Goal: Information Seeking & Learning: Learn about a topic

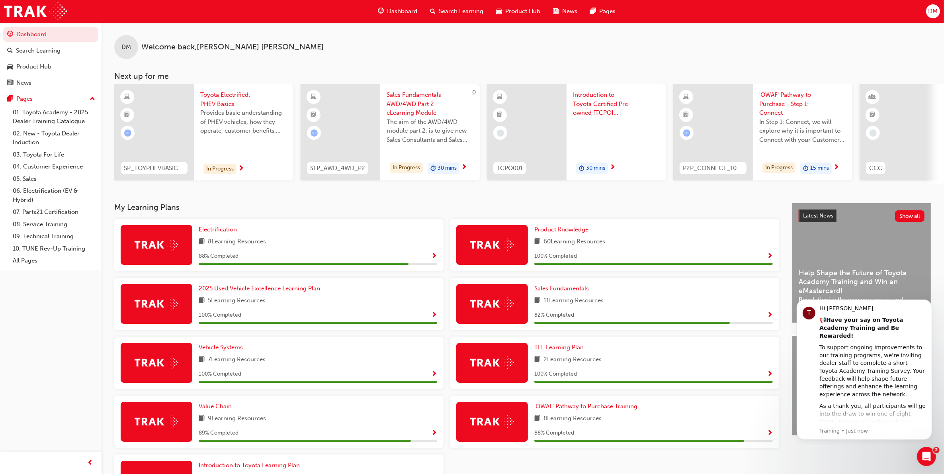
scroll to position [50, 0]
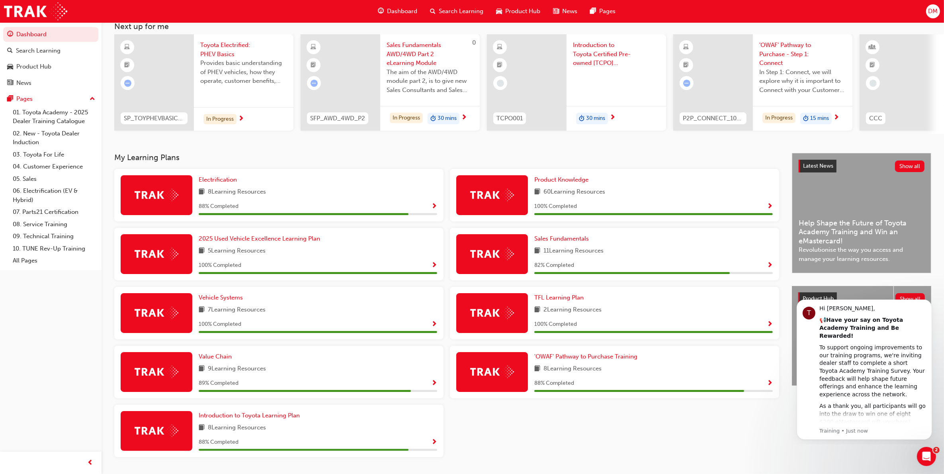
click at [754, 374] on div "8 Learning Resources" at bounding box center [653, 369] width 238 height 10
click at [768, 384] on span "Show Progress" at bounding box center [770, 383] width 6 height 7
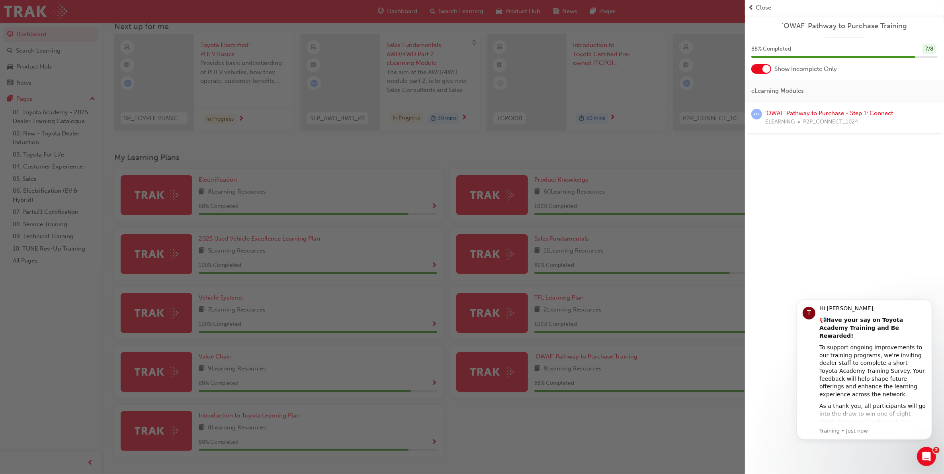
click at [815, 108] on div "'OWAF' Pathway to Purchase - Step 1: Connect ELEARNING P2P_CONNECT_1024" at bounding box center [844, 117] width 199 height 31
click at [823, 111] on link "'OWAF' Pathway to Purchase - Step 1: Connect" at bounding box center [829, 112] width 128 height 7
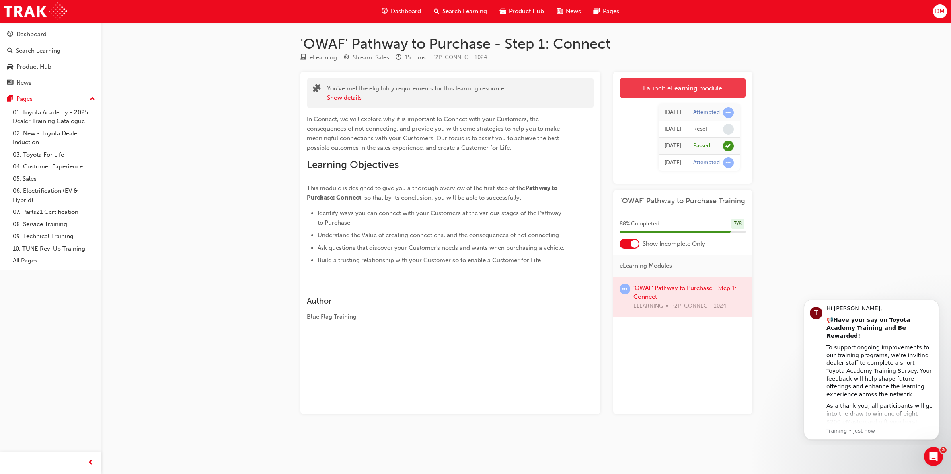
click at [674, 82] on link "Launch eLearning module" at bounding box center [683, 88] width 127 height 20
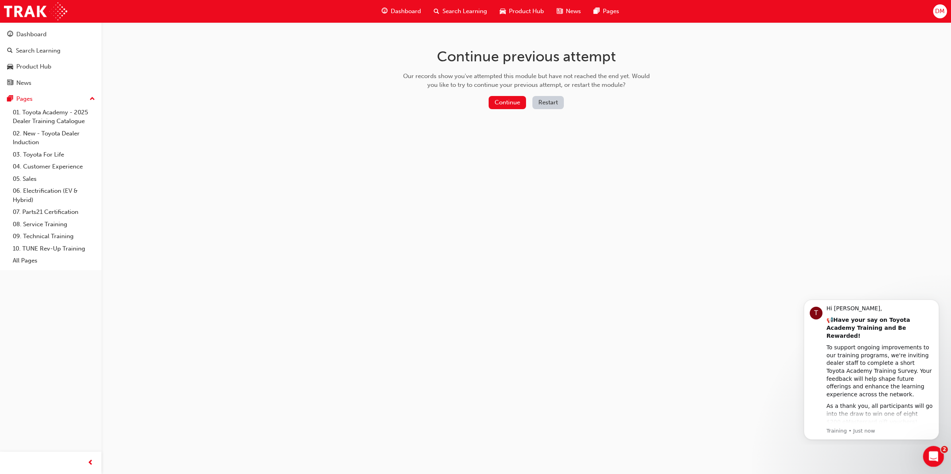
click at [931, 455] on icon "Open Intercom Messenger" at bounding box center [932, 455] width 13 height 13
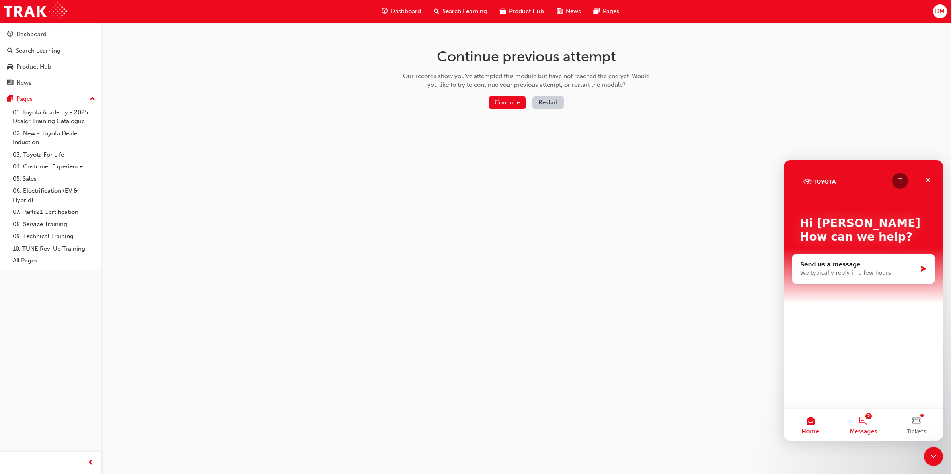
click at [875, 428] on span "Messages" at bounding box center [863, 431] width 27 height 6
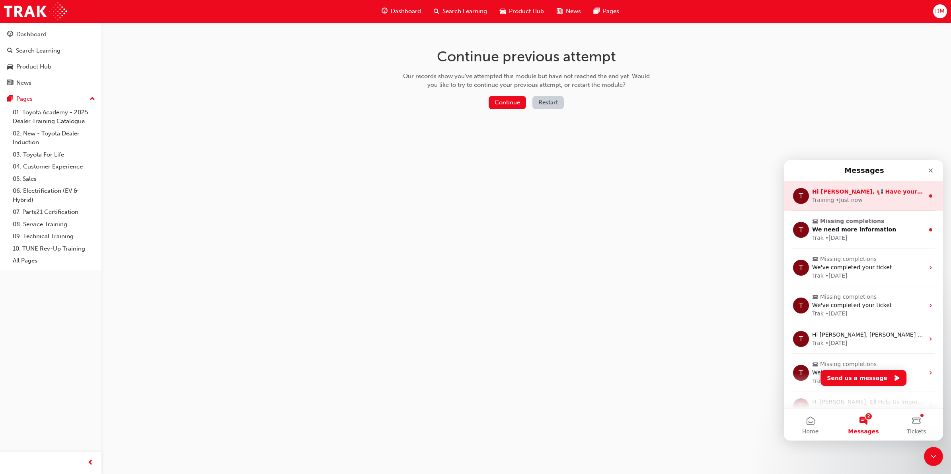
click at [886, 197] on div "Training • Just now" at bounding box center [868, 200] width 112 height 8
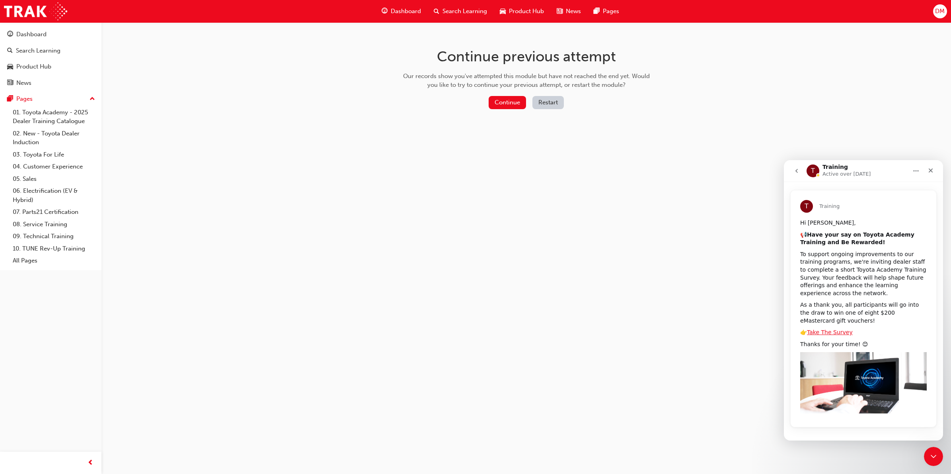
scroll to position [16, 0]
click at [929, 451] on icon "Close Intercom Messenger" at bounding box center [933, 455] width 10 height 10
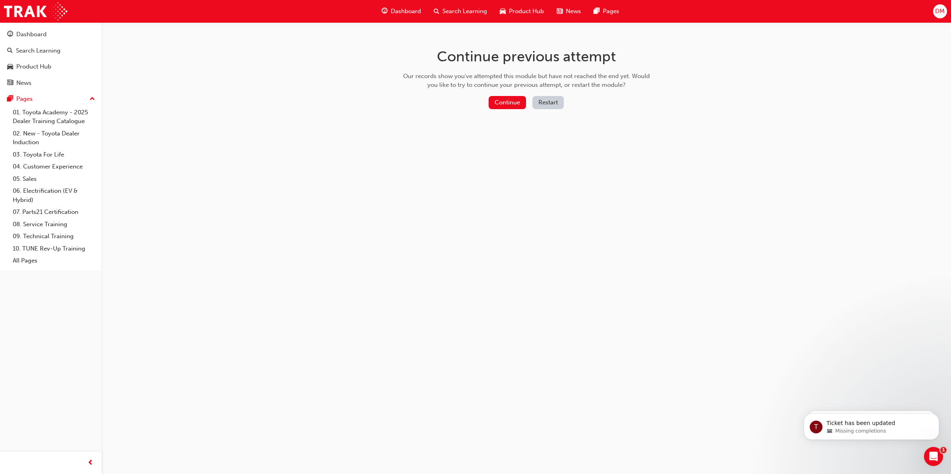
scroll to position [0, 0]
click at [930, 455] on icon "Open Intercom Messenger" at bounding box center [932, 455] width 13 height 13
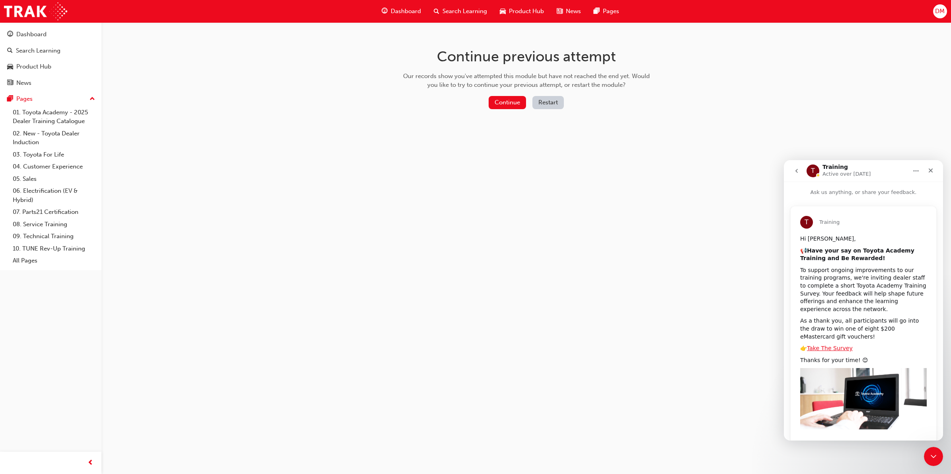
scroll to position [16, 0]
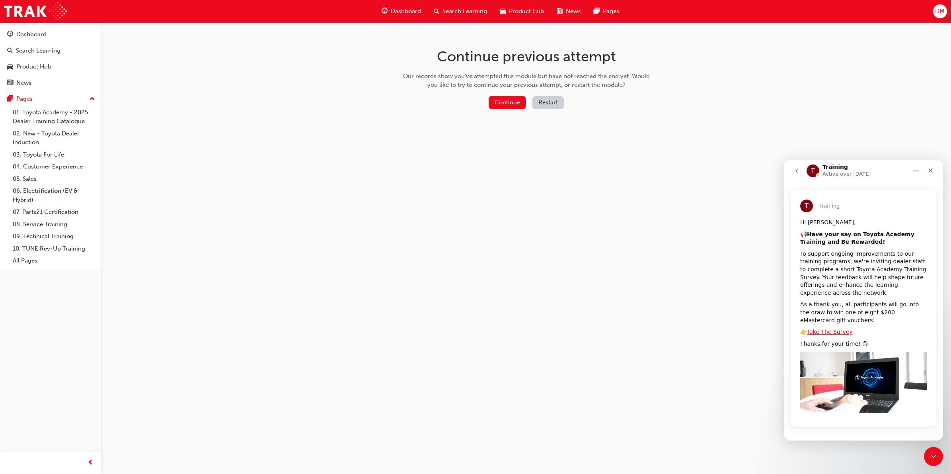
click at [799, 169] on icon "go back" at bounding box center [797, 171] width 6 height 6
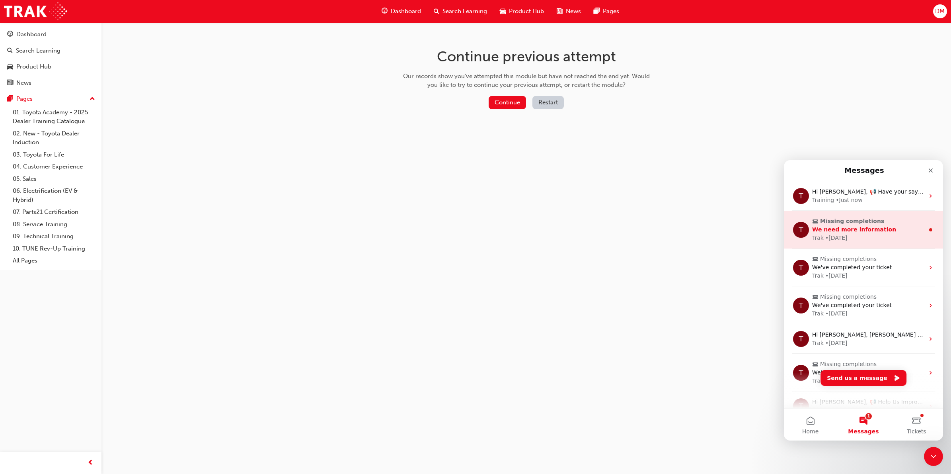
scroll to position [0, 0]
click at [884, 229] on div "We need more information" at bounding box center [868, 229] width 112 height 8
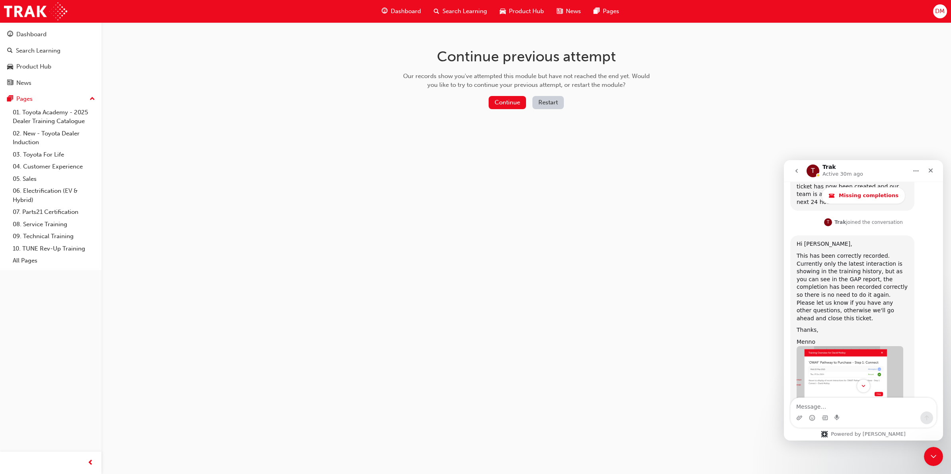
scroll to position [482, 0]
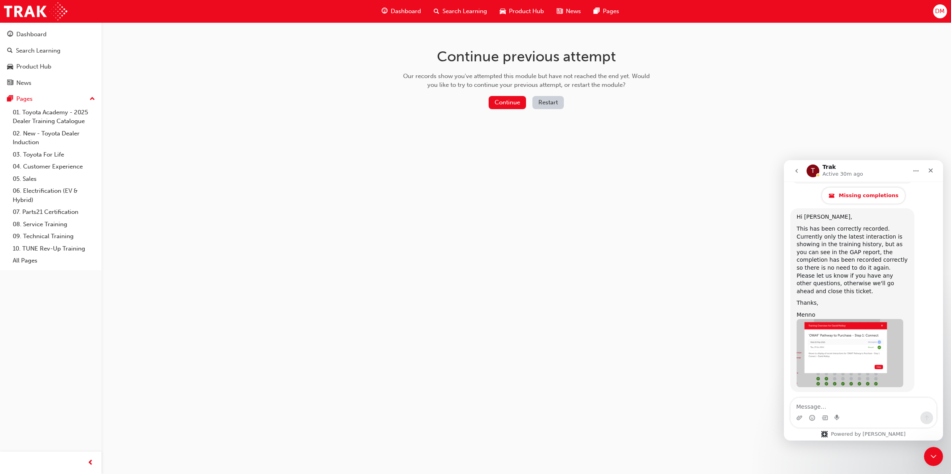
click at [873, 194] on span "Missing completions" at bounding box center [869, 195] width 60 height 6
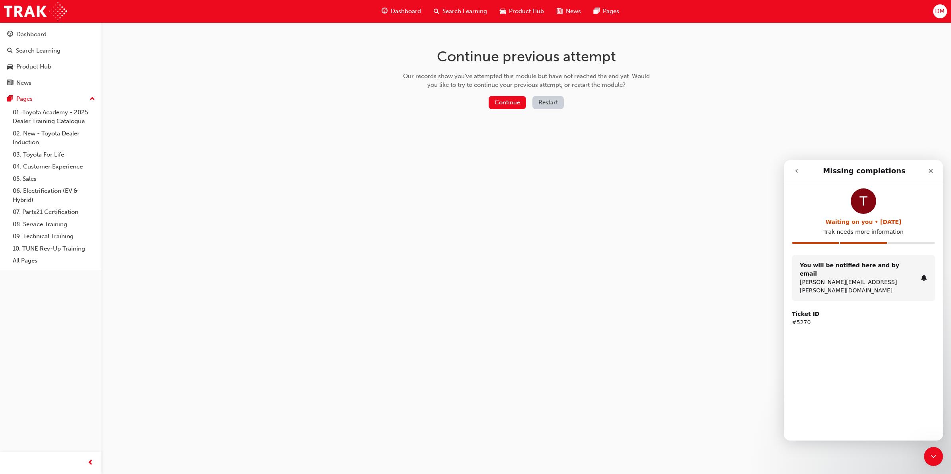
scroll to position [0, 0]
drag, startPoint x: 912, startPoint y: 232, endPoint x: 914, endPoint y: 225, distance: 7.1
click at [914, 232] on p "Trak needs more information" at bounding box center [863, 232] width 143 height 8
click at [936, 166] on div "Close" at bounding box center [931, 171] width 14 height 14
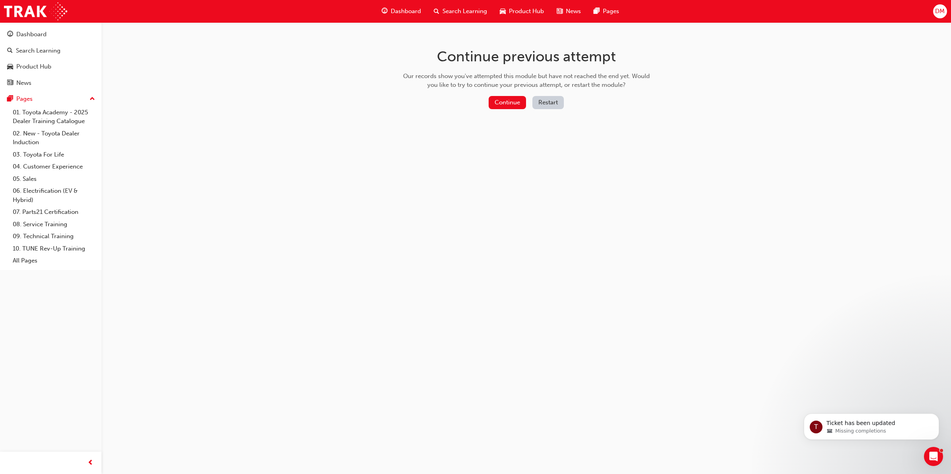
click at [401, 14] on span "Dashboard" at bounding box center [406, 11] width 30 height 9
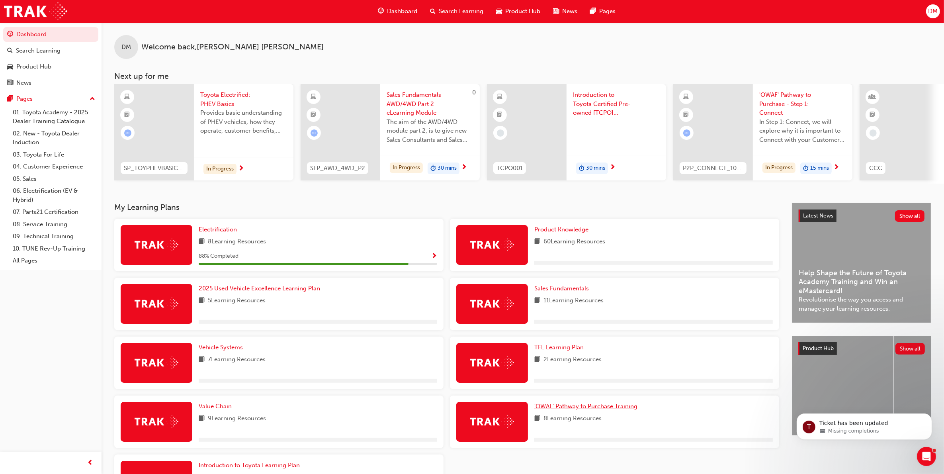
click at [573, 406] on span "'OWAF' Pathway to Purchase Training" at bounding box center [585, 405] width 103 height 7
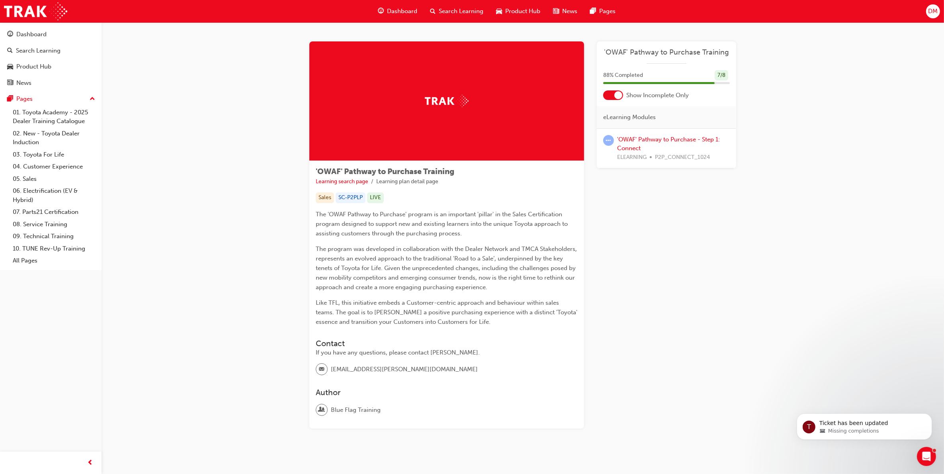
click at [727, 68] on div "'OWAF' Pathway to Purchase Training 88 % Completed 7 / 8 Show Incomplete Only e…" at bounding box center [666, 104] width 139 height 127
click at [889, 430] on div "Missing completions" at bounding box center [870, 430] width 103 height 7
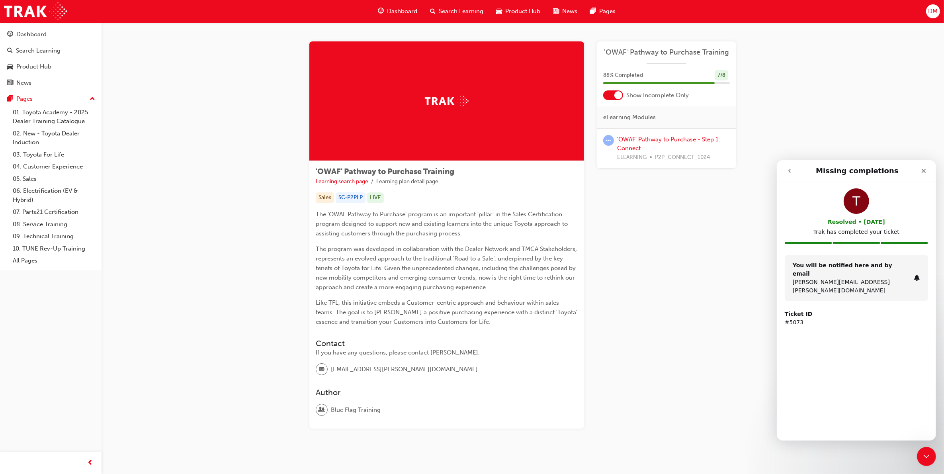
click at [786, 172] on icon "go back" at bounding box center [789, 170] width 6 height 6
click at [791, 164] on button "go back" at bounding box center [788, 170] width 15 height 15
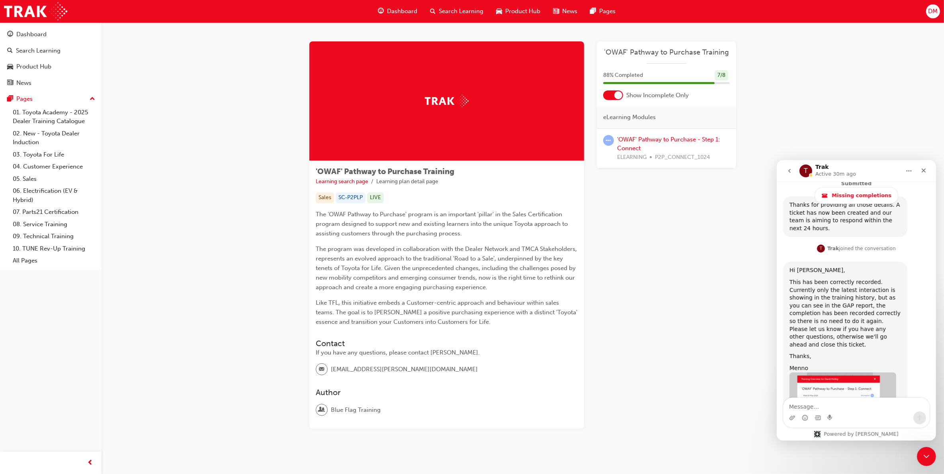
scroll to position [482, 0]
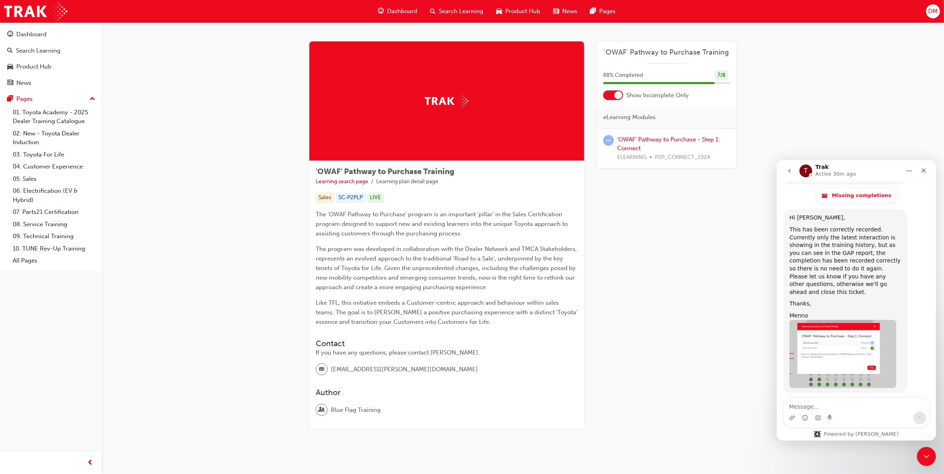
click at [842, 410] on textarea "Message…" at bounding box center [856, 404] width 146 height 14
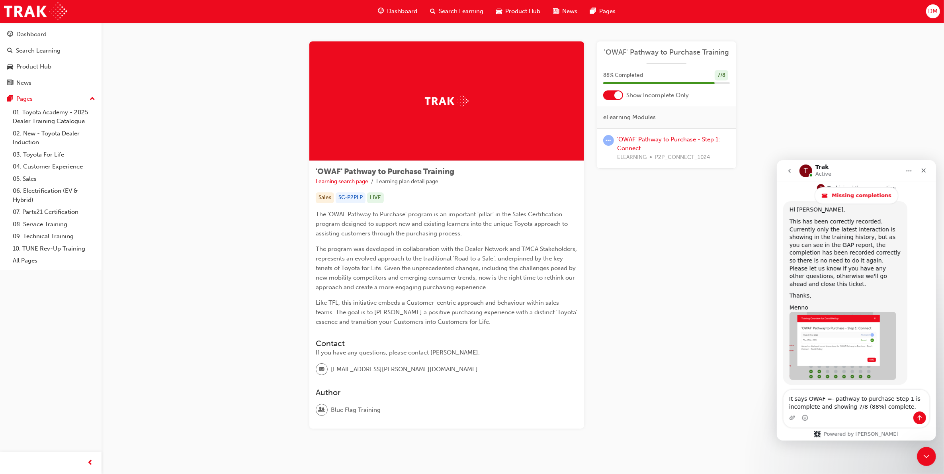
type textarea "It says OWAF =- pathway to purchase Step 1 is incomplete and showing 7/8 (88%) …"
click at [618, 96] on div at bounding box center [618, 95] width 8 height 8
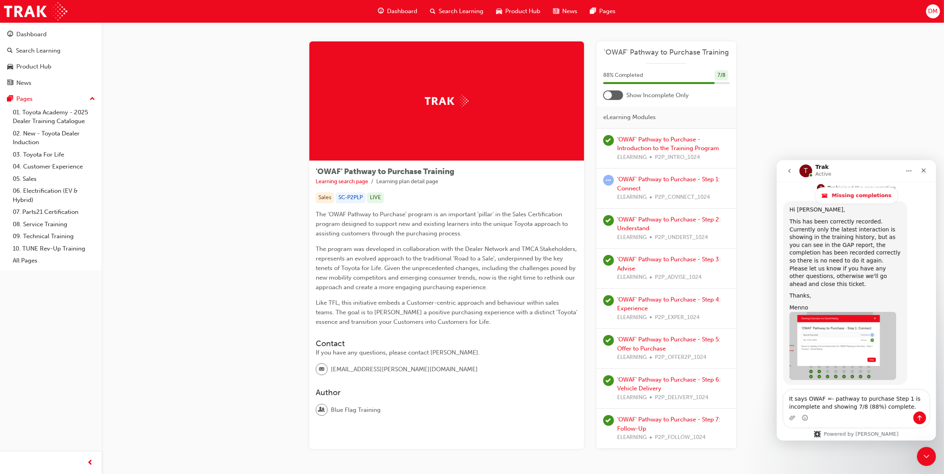
scroll to position [34, 0]
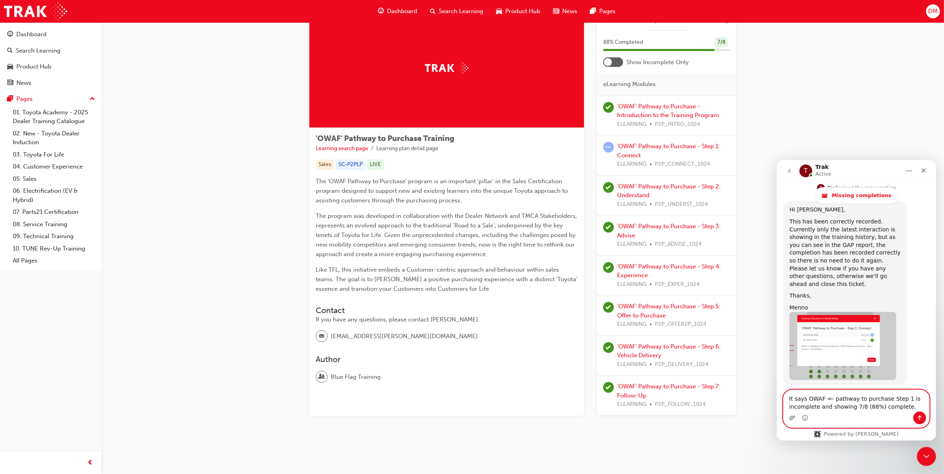
click at [790, 416] on icon "Upload attachment" at bounding box center [792, 417] width 6 height 4
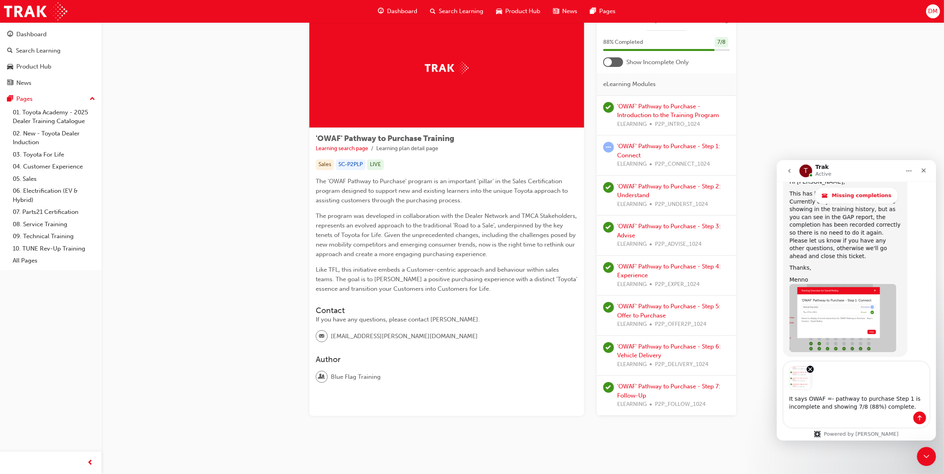
scroll to position [518, 0]
click at [918, 417] on icon "Send a message…" at bounding box center [919, 417] width 6 height 6
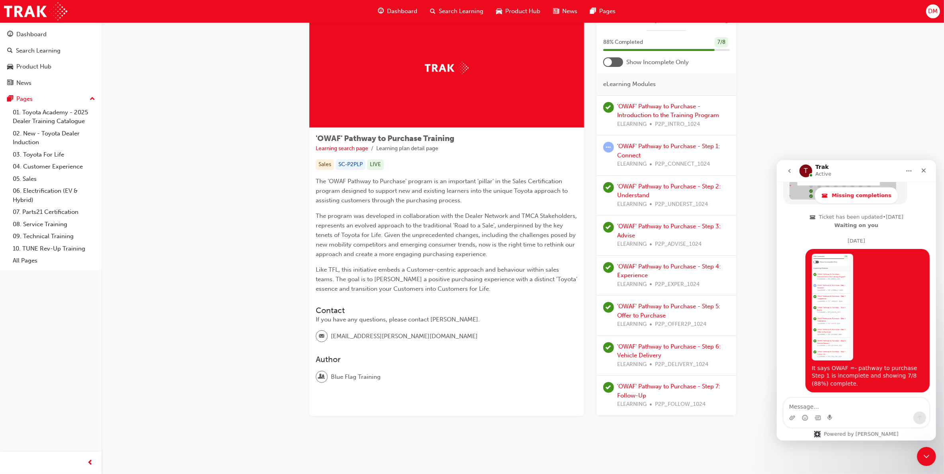
scroll to position [0, 0]
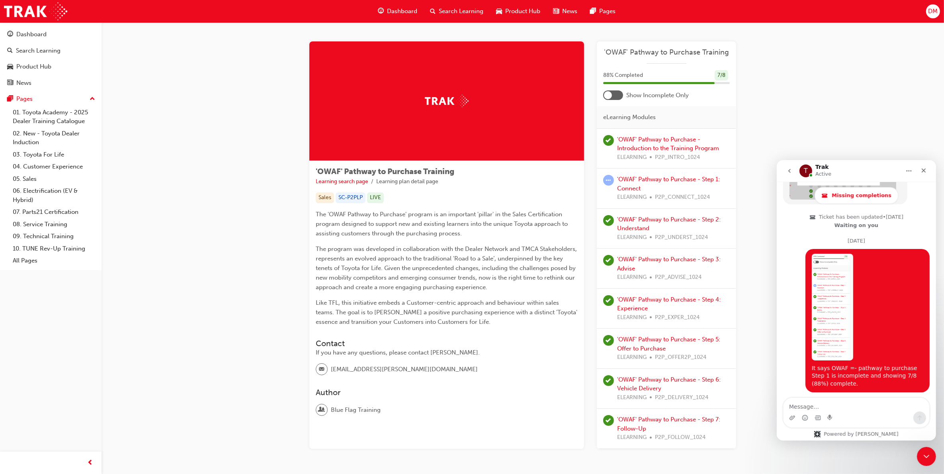
click at [851, 404] on textarea "Message…" at bounding box center [856, 404] width 146 height 14
type textarea "I"
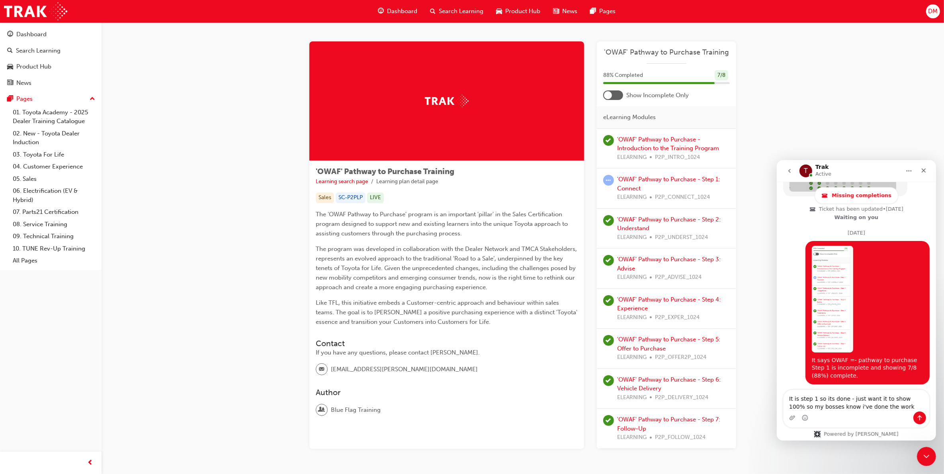
type textarea "It is step 1 so its done - just want it to show 100% so my bosses know i've don…"
click at [917, 417] on icon "Send a message…" at bounding box center [919, 417] width 6 height 6
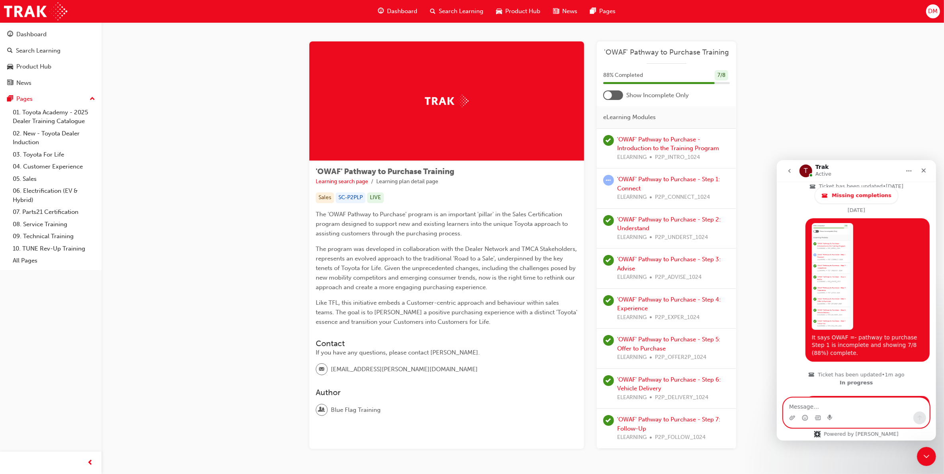
scroll to position [712, 0]
click at [385, 14] on div "Dashboard" at bounding box center [397, 11] width 52 height 16
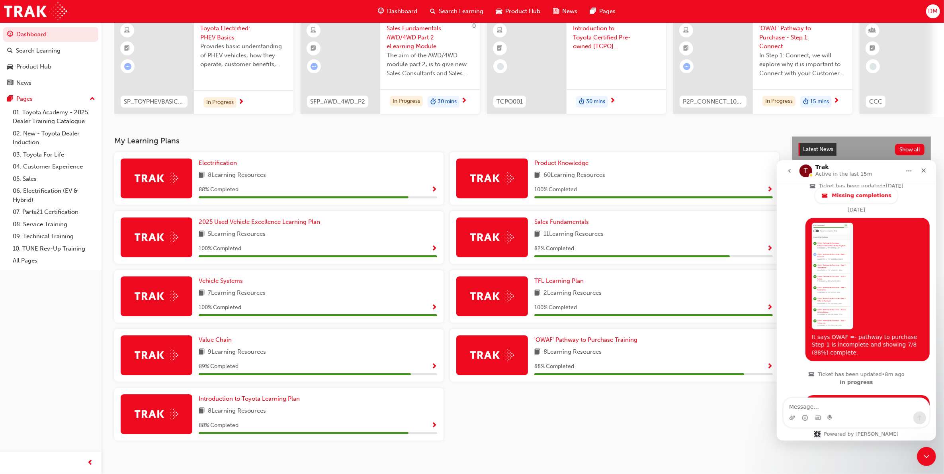
scroll to position [74, 0]
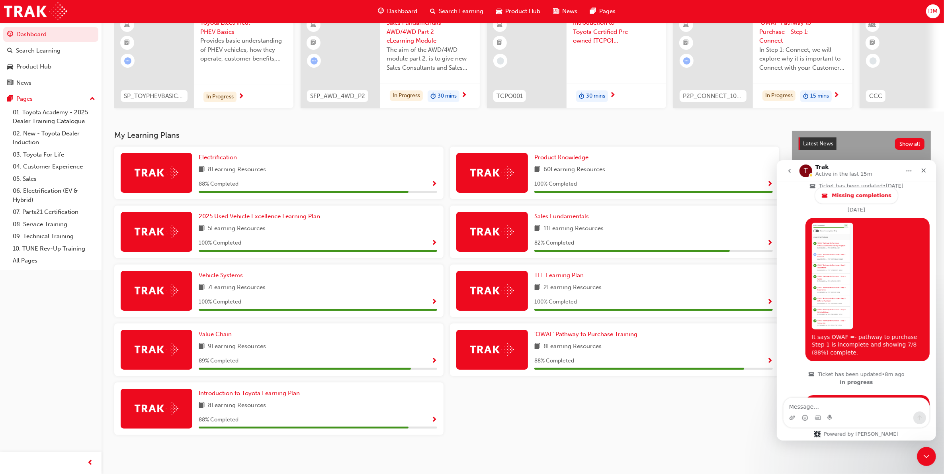
click at [431, 359] on span "Show Progress" at bounding box center [434, 360] width 6 height 7
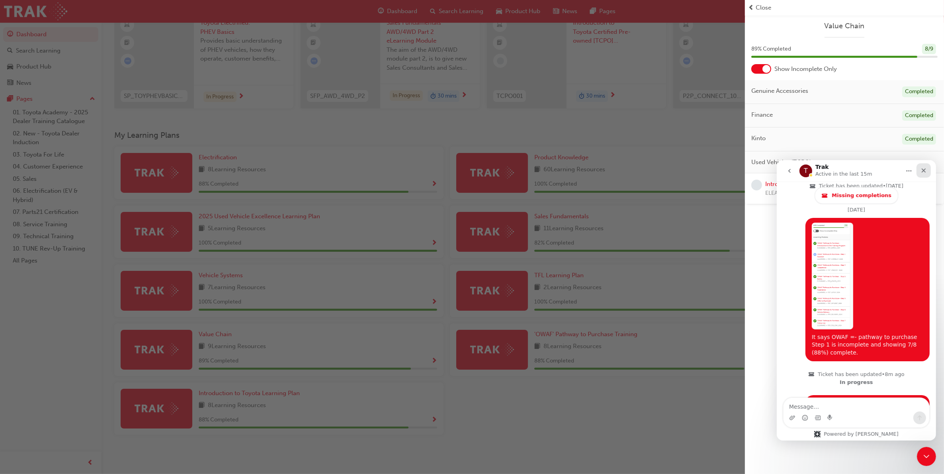
drag, startPoint x: 925, startPoint y: 170, endPoint x: 1690, endPoint y: 347, distance: 785.6
click at [925, 170] on icon "Close" at bounding box center [923, 170] width 6 height 6
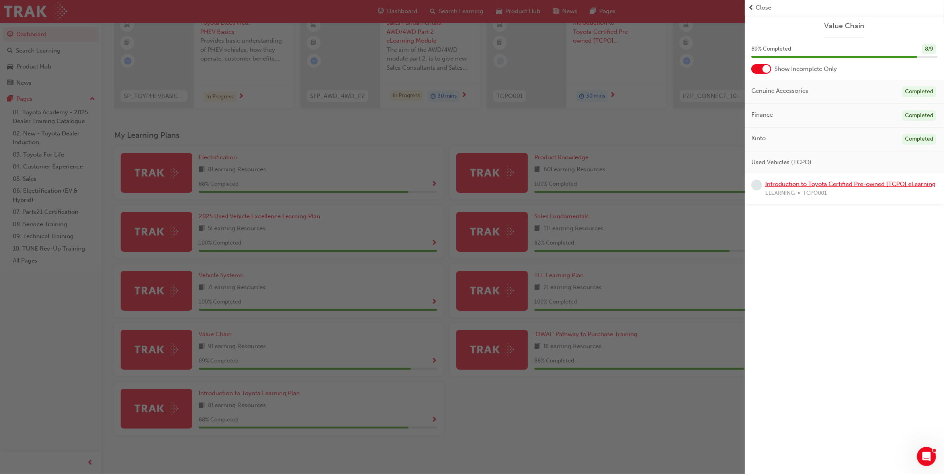
click at [855, 184] on link "Introduction to Toyota Certified Pre-owned [TCPO] eLearning" at bounding box center [850, 183] width 170 height 7
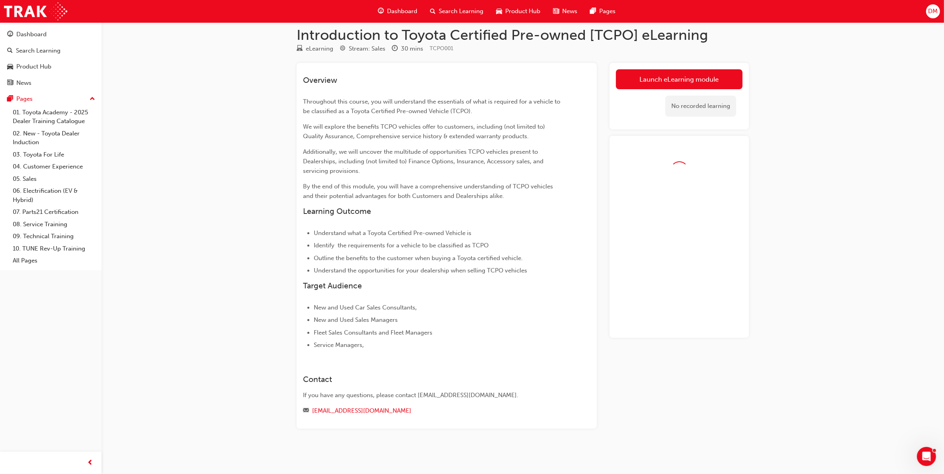
scroll to position [9, 0]
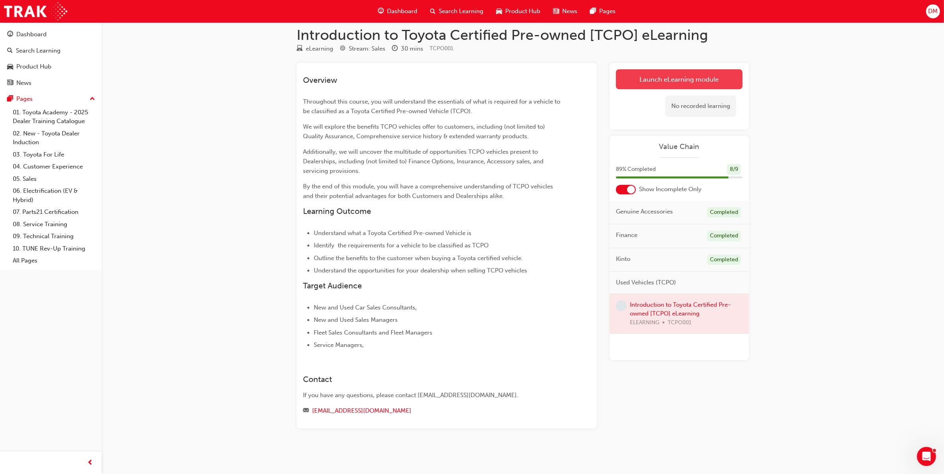
click at [700, 77] on link "Launch eLearning module" at bounding box center [679, 79] width 127 height 20
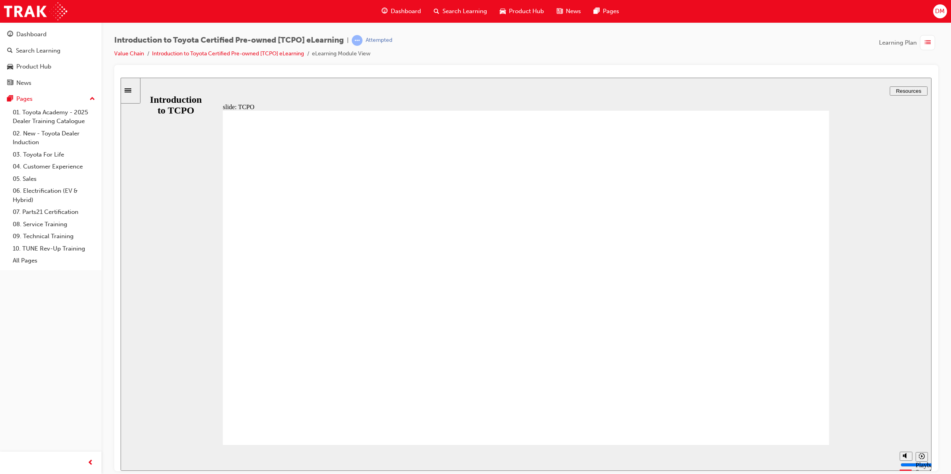
drag, startPoint x: 601, startPoint y: 130, endPoint x: 351, endPoint y: 105, distance: 250.8
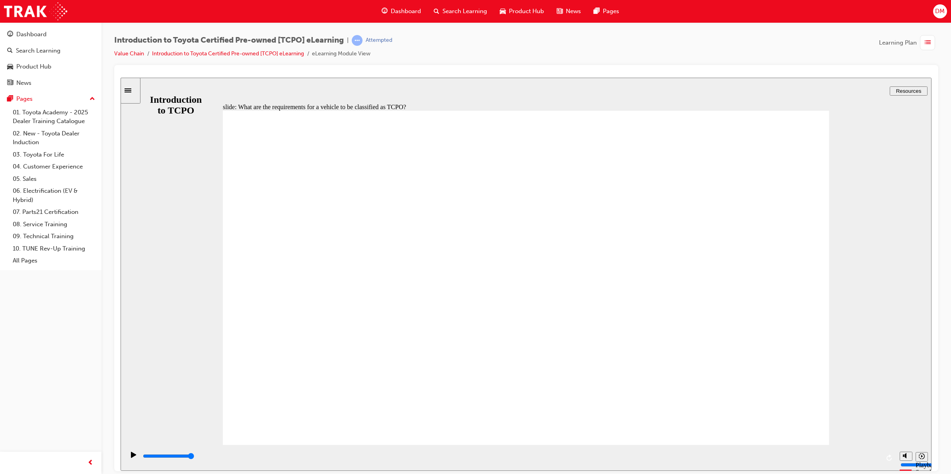
click at [518, 455] on div "playback controls" at bounding box center [511, 455] width 738 height 9
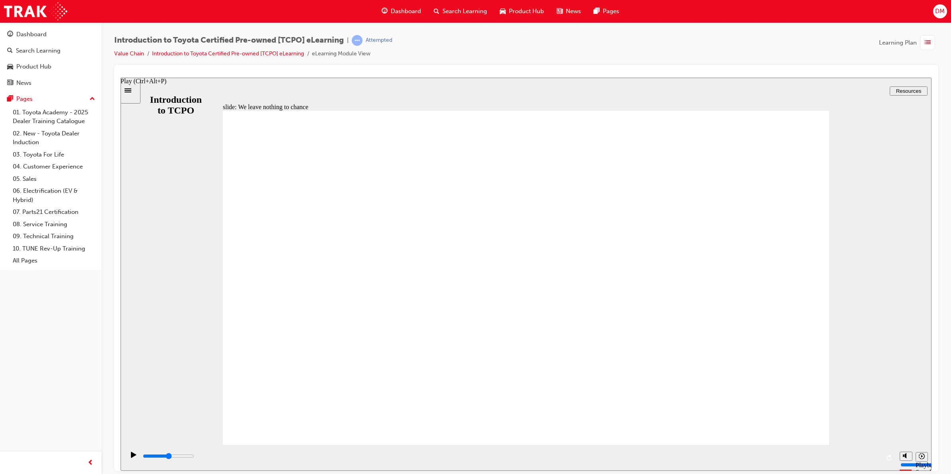
click at [132, 457] on icon "Play (Ctrl+Alt+P)" at bounding box center [133, 454] width 5 height 6
click at [194, 457] on input "slide progress" at bounding box center [168, 455] width 51 height 6
click at [791, 454] on div "playback controls" at bounding box center [511, 455] width 738 height 9
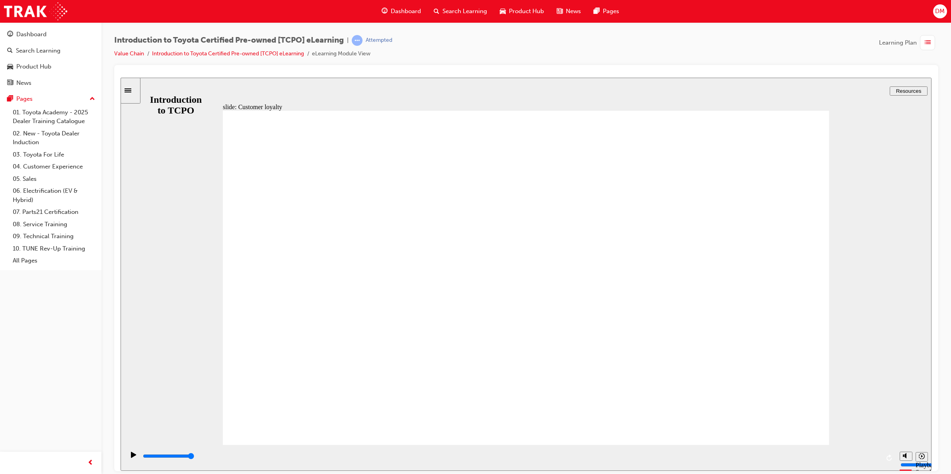
drag, startPoint x: 880, startPoint y: 459, endPoint x: 886, endPoint y: 459, distance: 6.8
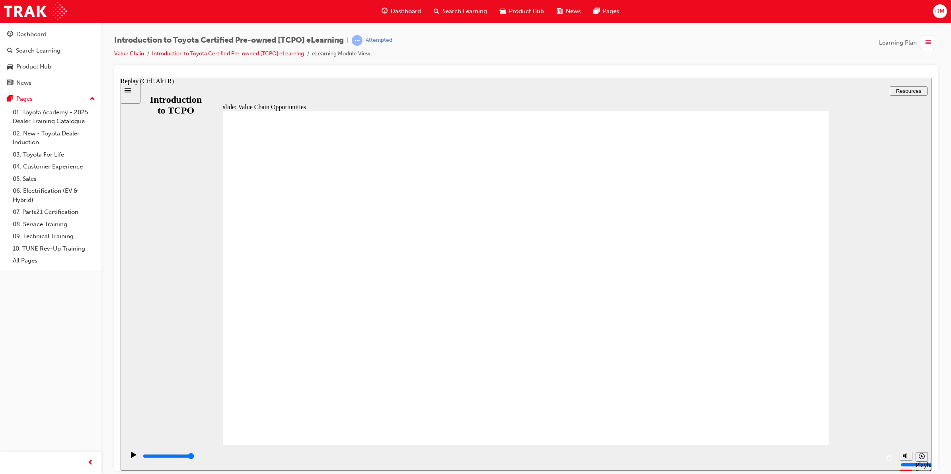
click at [886, 459] on div "playback controls" at bounding box center [510, 457] width 771 height 26
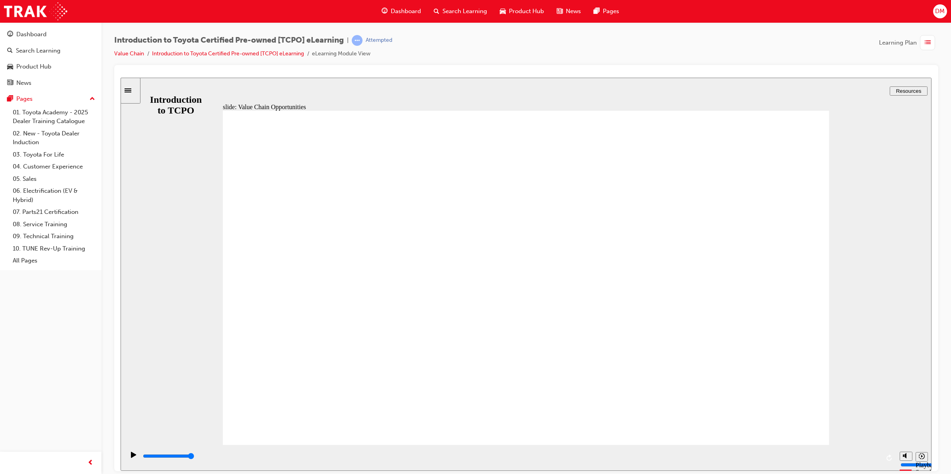
drag, startPoint x: 375, startPoint y: 305, endPoint x: 357, endPoint y: 325, distance: 27.1
drag, startPoint x: 352, startPoint y: 325, endPoint x: 343, endPoint y: 338, distance: 16.6
click at [134, 457] on icon "Play (Ctrl+Alt+P)" at bounding box center [134, 454] width 6 height 6
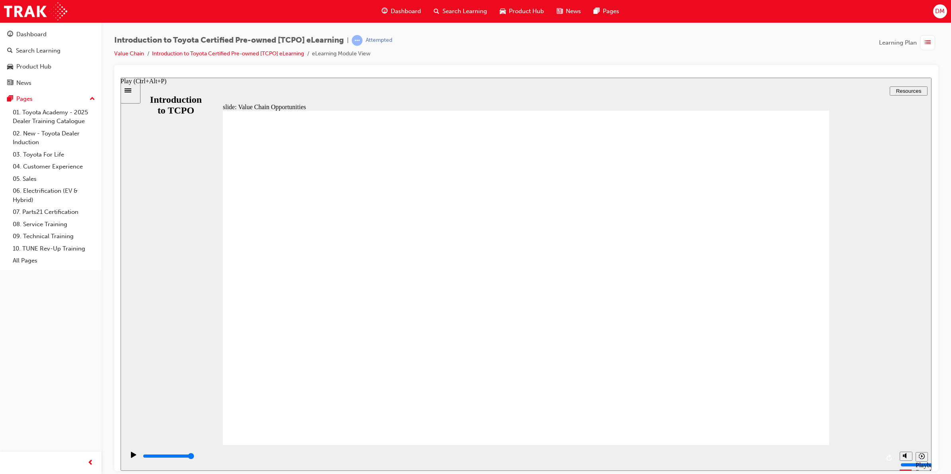
drag, startPoint x: 129, startPoint y: 458, endPoint x: 210, endPoint y: 468, distance: 81.4
click at [131, 457] on icon "Play (Ctrl+Alt+P)" at bounding box center [133, 454] width 5 height 6
click at [801, 459] on div "playback controls" at bounding box center [511, 455] width 738 height 9
click at [837, 455] on div "playback controls" at bounding box center [511, 455] width 738 height 9
click at [131, 457] on icon "Play (Ctrl+Alt+P)" at bounding box center [134, 454] width 6 height 6
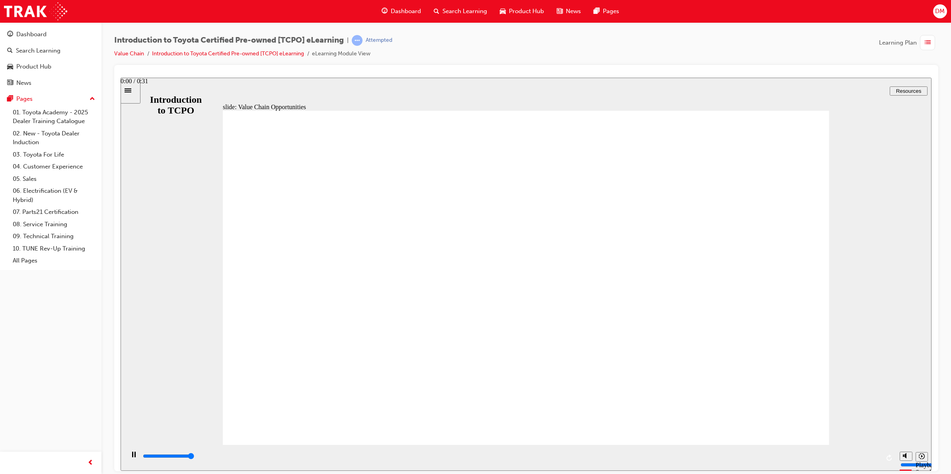
type input "31500"
drag, startPoint x: 906, startPoint y: 424, endPoint x: 906, endPoint y: 392, distance: 32.2
type input "10"
click at [906, 431] on input "volume" at bounding box center [926, 434] width 51 height 6
click at [921, 455] on icon "Playback speed" at bounding box center [922, 456] width 6 height 6
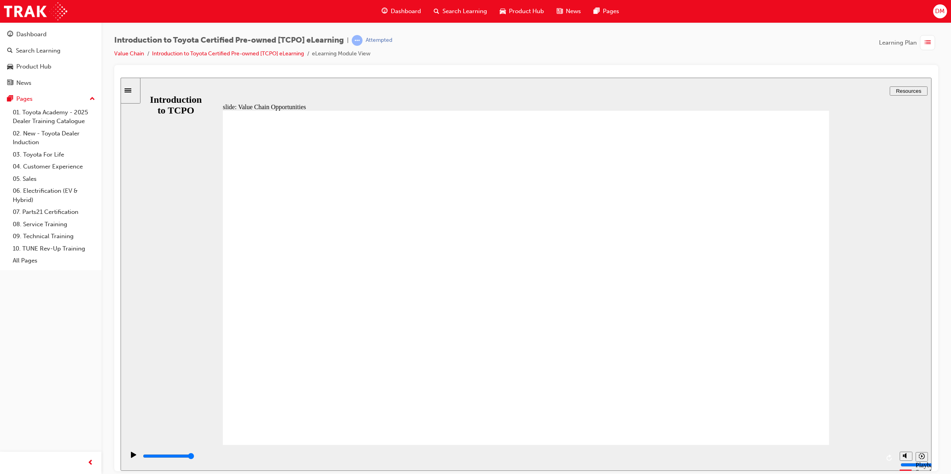
click at [922, 453] on icon "Playback speed" at bounding box center [922, 456] width 6 height 6
click at [929, 43] on span "list-icon" at bounding box center [928, 43] width 6 height 10
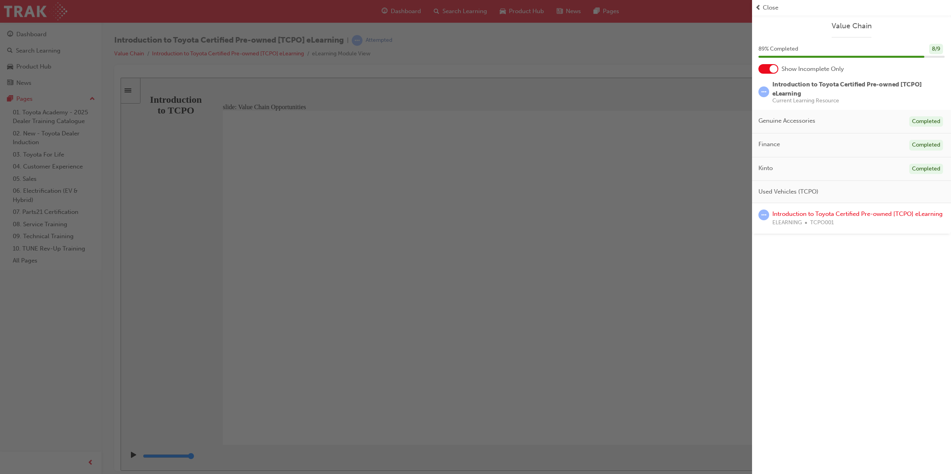
click at [661, 288] on div "button" at bounding box center [376, 237] width 752 height 474
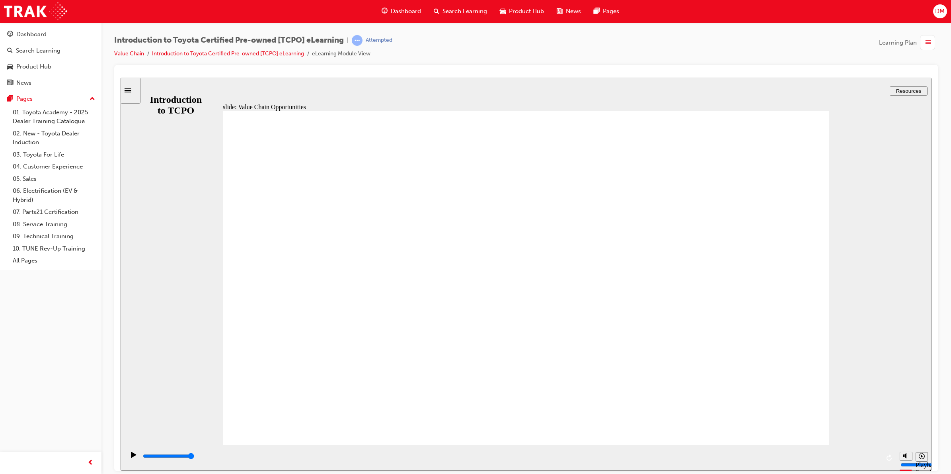
click at [383, 41] on div "Attempted" at bounding box center [379, 41] width 27 height 8
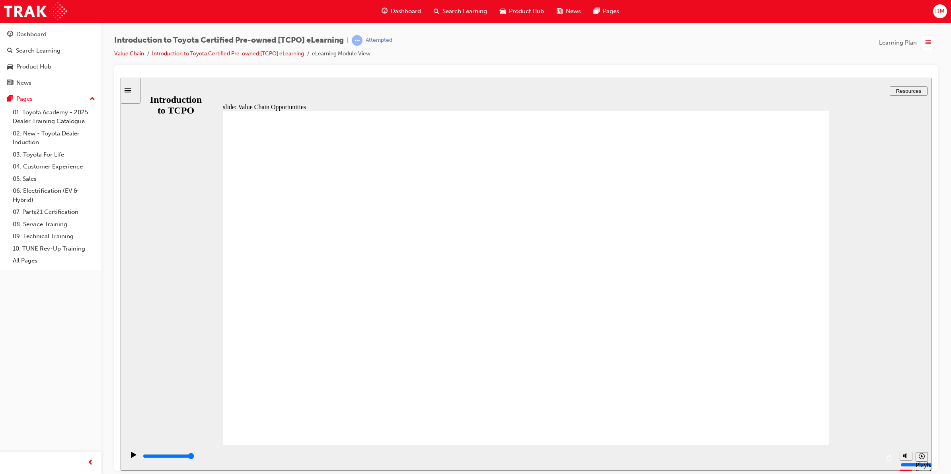
click at [174, 105] on div "slide: Value Chain Opportunities Rectangle 1 CLOSE CLOSE Finance Rectangle 4 To…" at bounding box center [526, 273] width 811 height 393
click at [174, 91] on div "slide: Value Chain Opportunities Rectangle 1 CLOSE CLOSE Finance Rectangle 4 To…" at bounding box center [526, 273] width 811 height 393
click at [131, 90] on icon "Sidebar Toggle" at bounding box center [128, 90] width 7 height 4
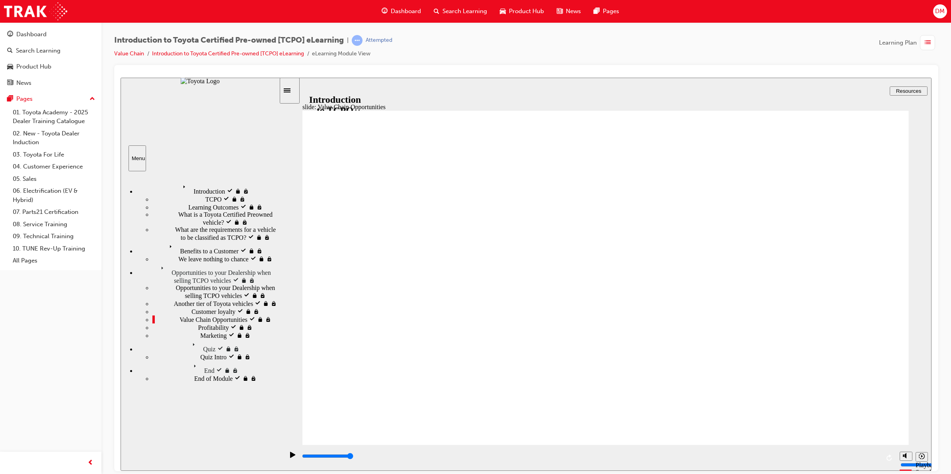
click at [237, 323] on div "Profitability Profitability" at bounding box center [215, 327] width 127 height 8
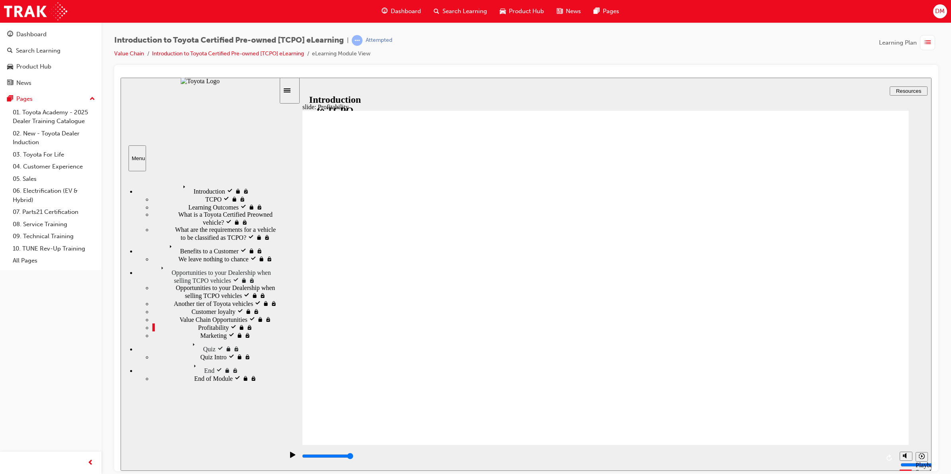
type input "7700"
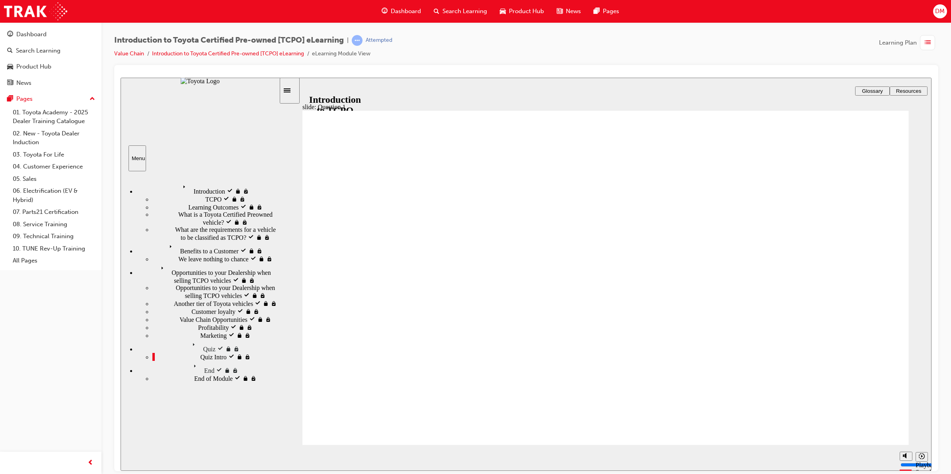
radio input "true"
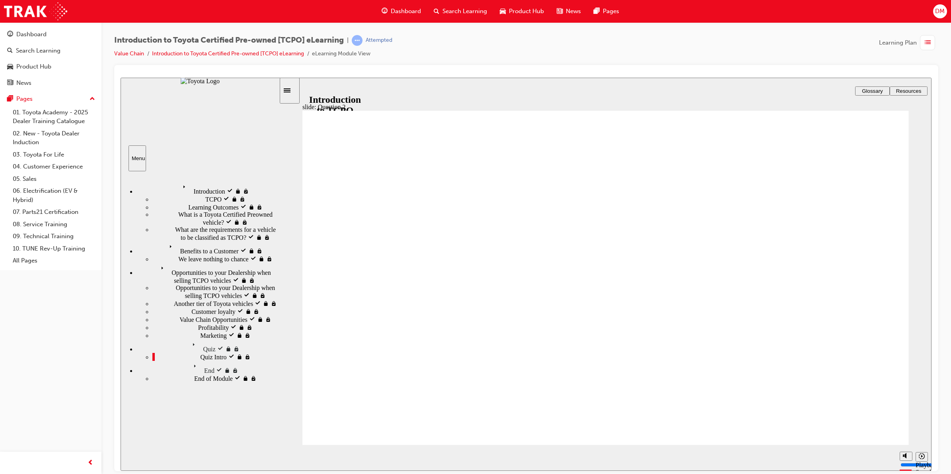
radio input "true"
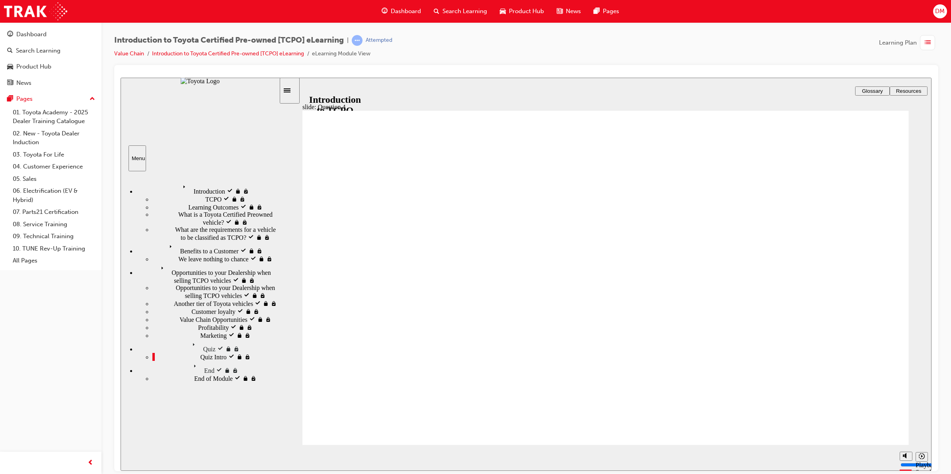
radio input "false"
radio input "true"
type input "18400"
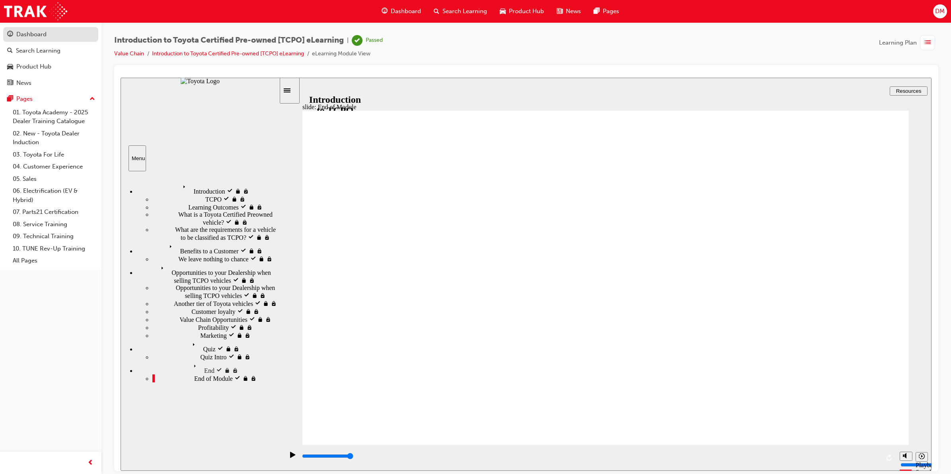
click at [54, 34] on div "Dashboard" at bounding box center [50, 34] width 87 height 10
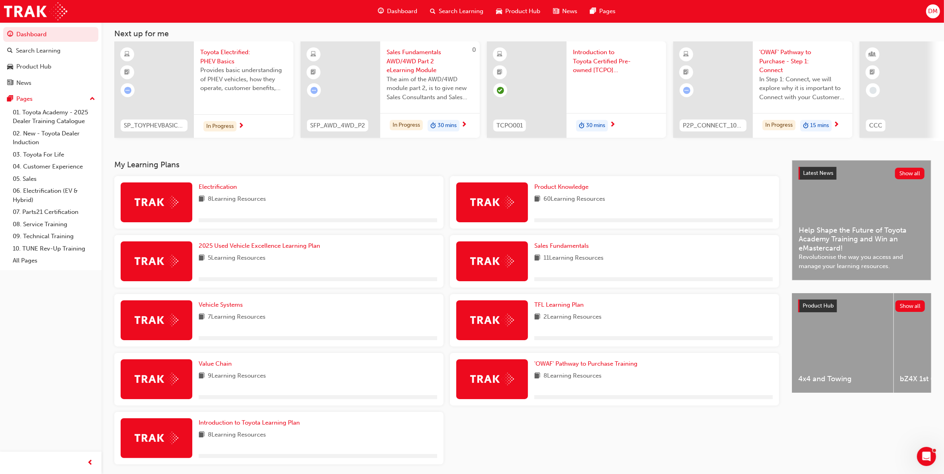
scroll to position [74, 0]
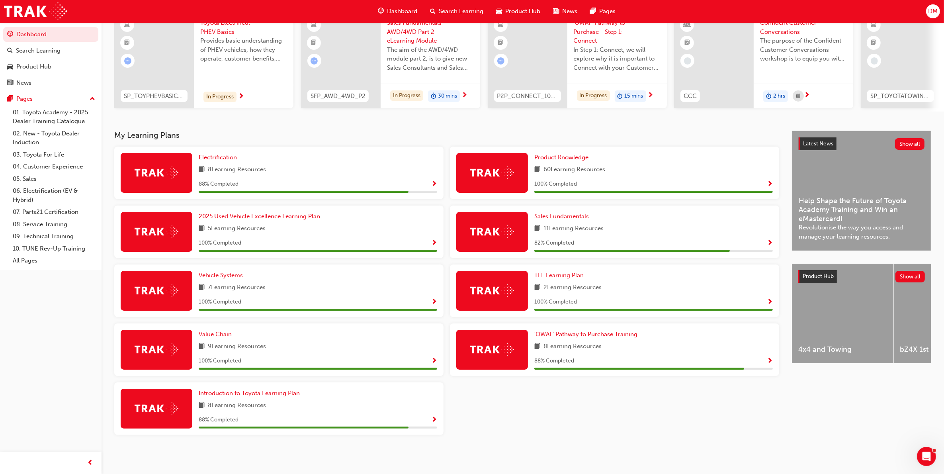
click at [911, 462] on div "DM Welcome back , [PERSON_NAME] Next up for me SP_TOYPHEVBASICS_EL Toyota Elect…" at bounding box center [472, 201] width 944 height 546
click at [921, 457] on icon "Open Intercom Messenger" at bounding box center [925, 455] width 13 height 13
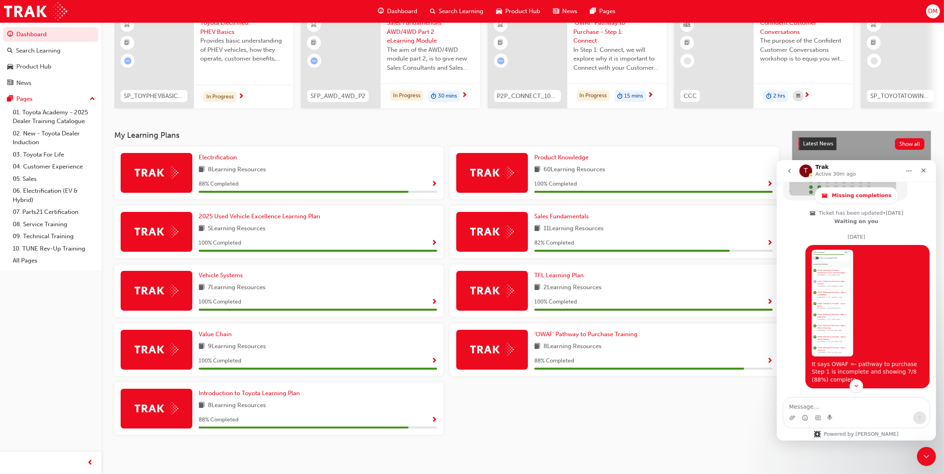
scroll to position [712, 0]
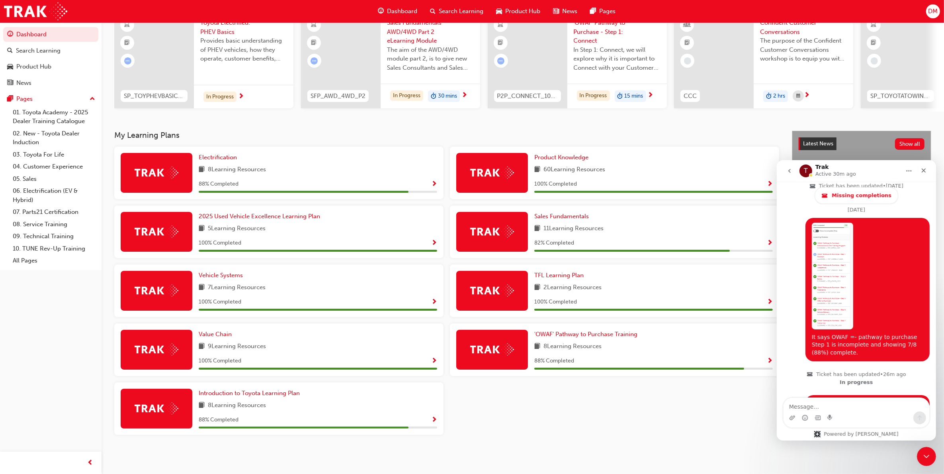
click at [789, 170] on icon "go back" at bounding box center [789, 170] width 2 height 4
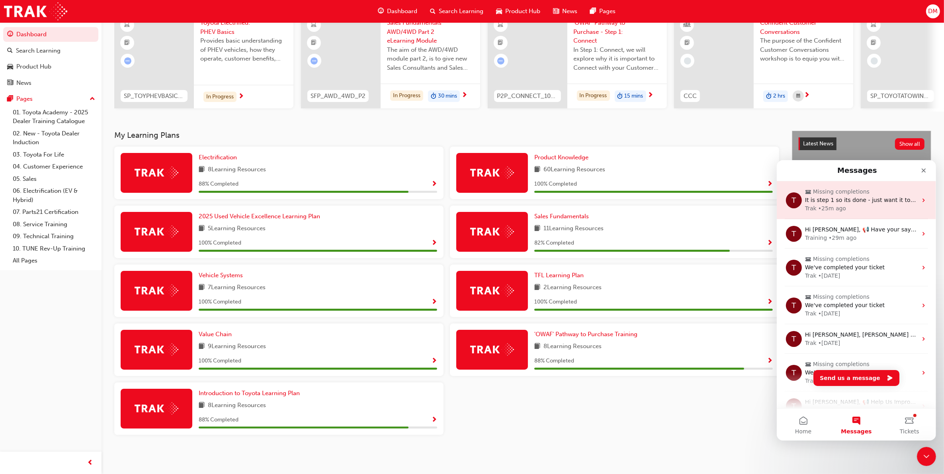
click at [869, 204] on div "Trak • 25m ago" at bounding box center [860, 208] width 112 height 8
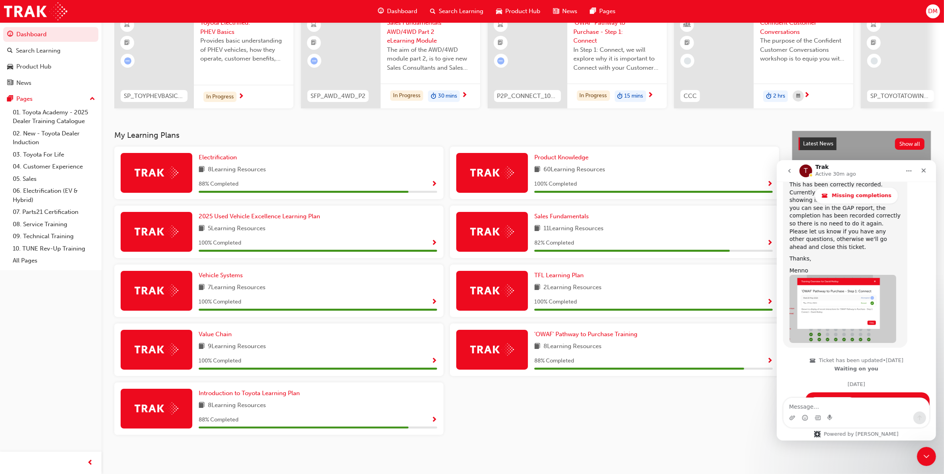
scroll to position [712, 0]
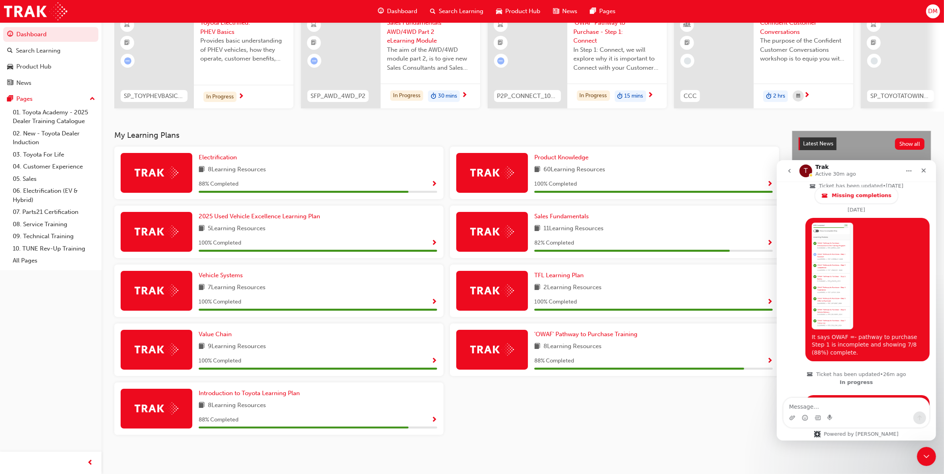
click at [788, 171] on icon "go back" at bounding box center [789, 170] width 6 height 6
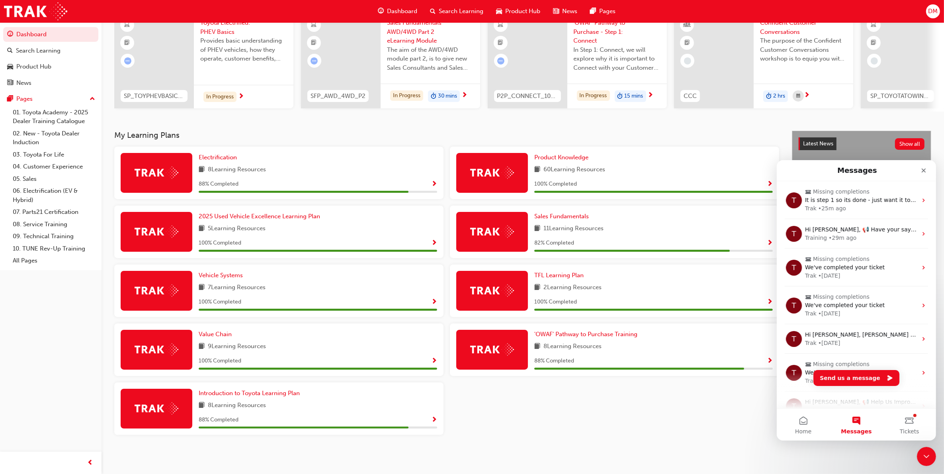
scroll to position [0, 0]
click at [866, 233] on div "Training • 29m ago" at bounding box center [860, 237] width 112 height 8
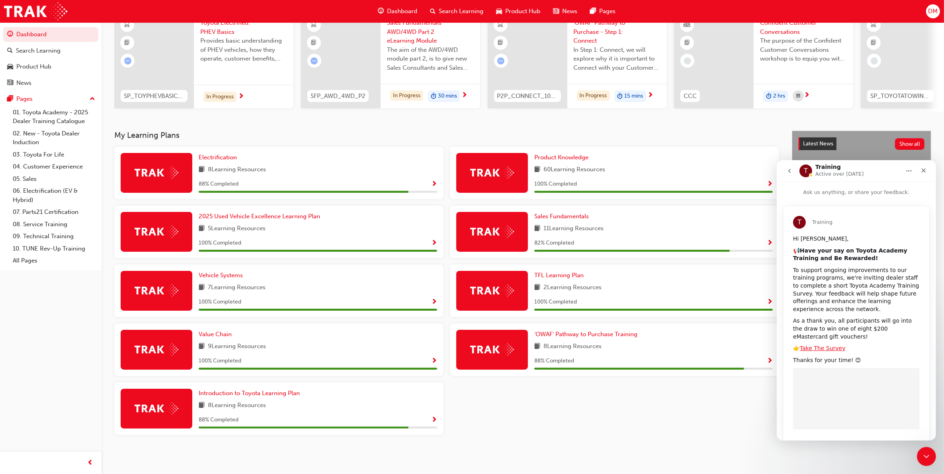
scroll to position [16, 0]
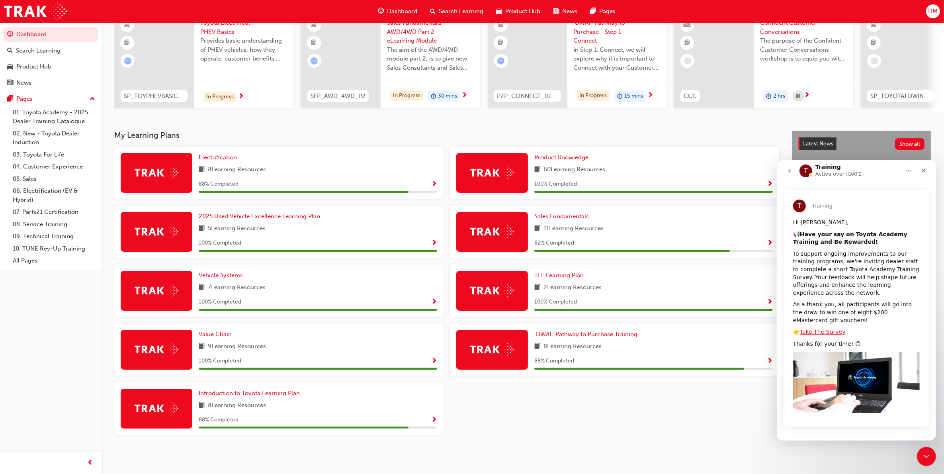
click at [787, 169] on icon "go back" at bounding box center [789, 170] width 6 height 6
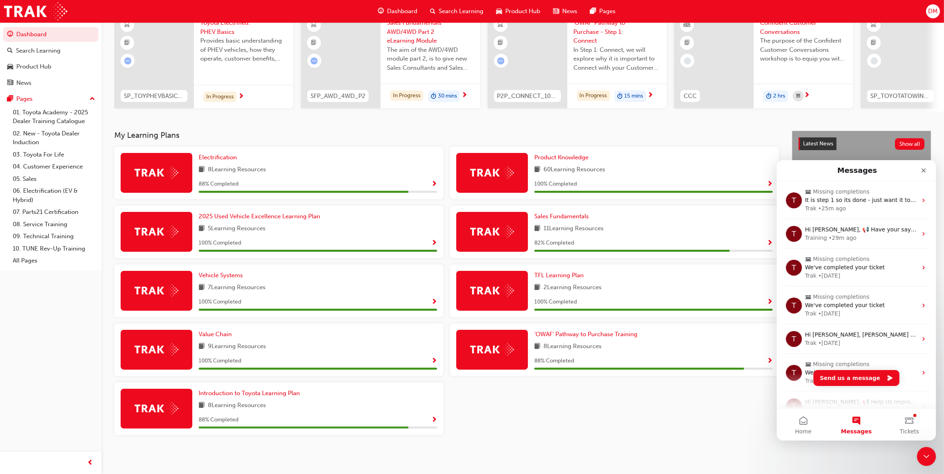
scroll to position [0, 0]
click at [434, 417] on span "Show Progress" at bounding box center [434, 419] width 6 height 7
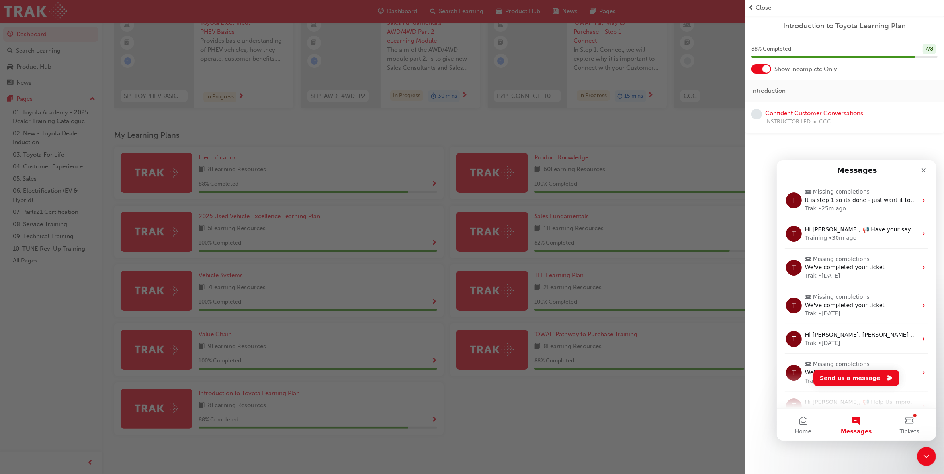
click at [849, 118] on div "INSTRUCTOR LED CCC" at bounding box center [814, 121] width 98 height 9
click at [850, 112] on link "Confident Customer Conversations" at bounding box center [814, 112] width 98 height 7
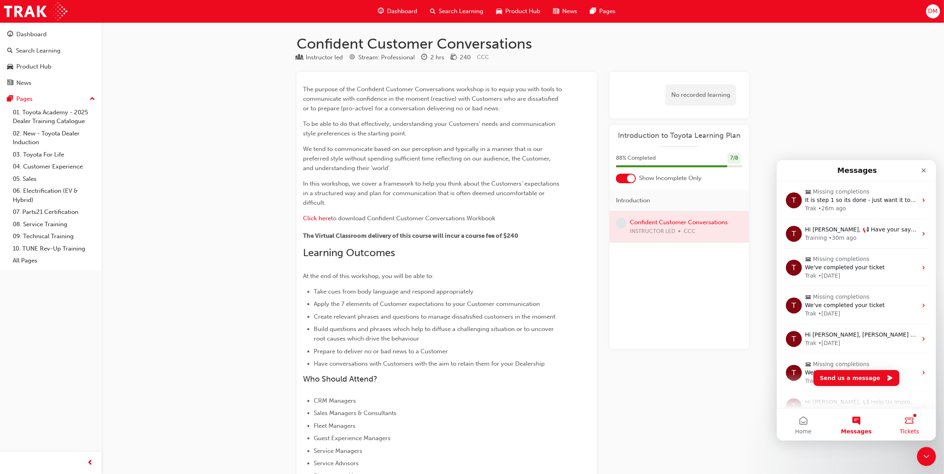
click at [905, 431] on span "Tickets" at bounding box center [909, 431] width 20 height 6
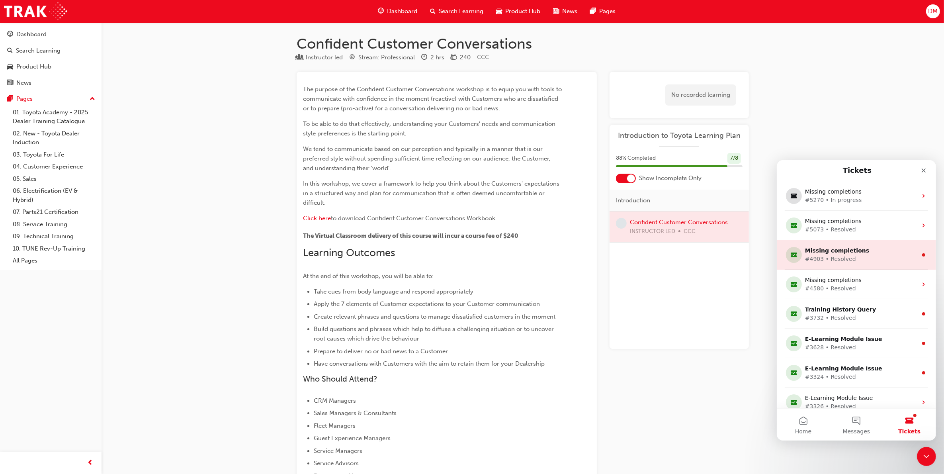
click at [869, 252] on div "Missing completions" at bounding box center [854, 250] width 100 height 8
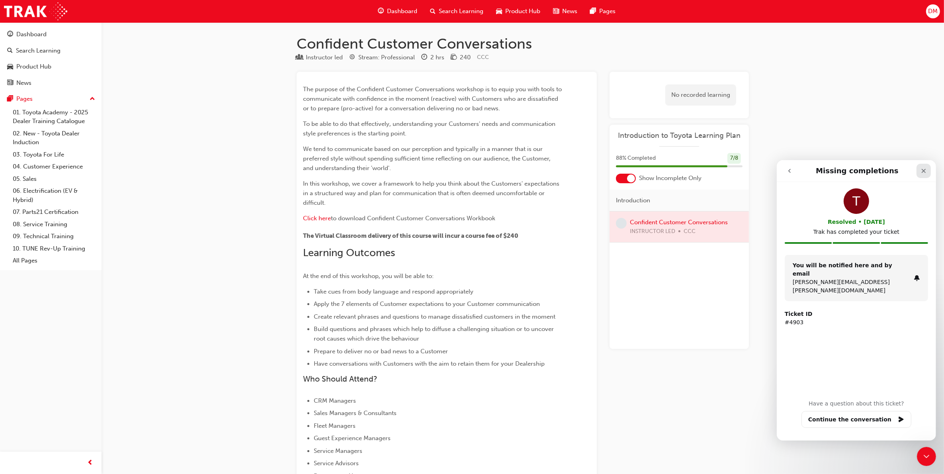
click at [925, 171] on icon "Close" at bounding box center [923, 170] width 6 height 6
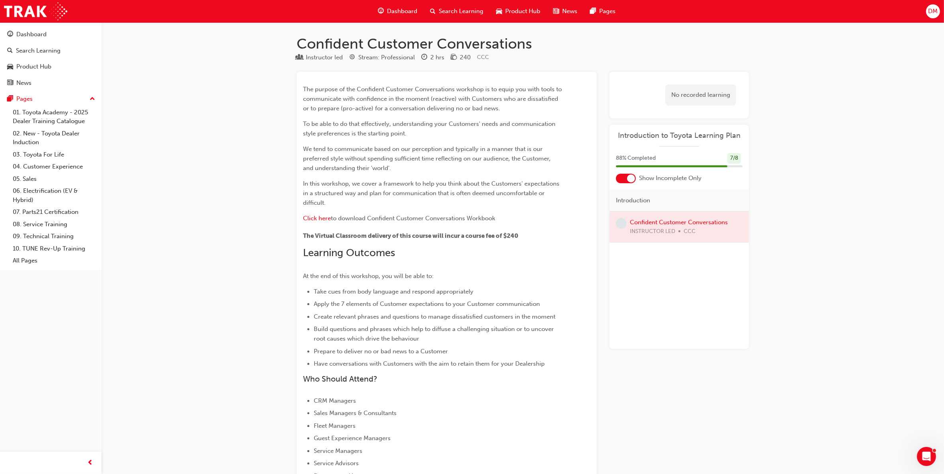
click at [392, 7] on span "Dashboard" at bounding box center [402, 11] width 30 height 9
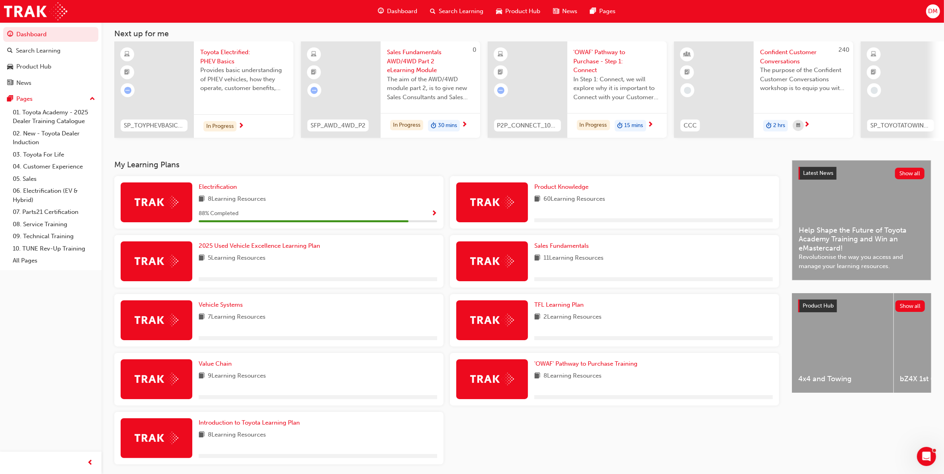
scroll to position [74, 0]
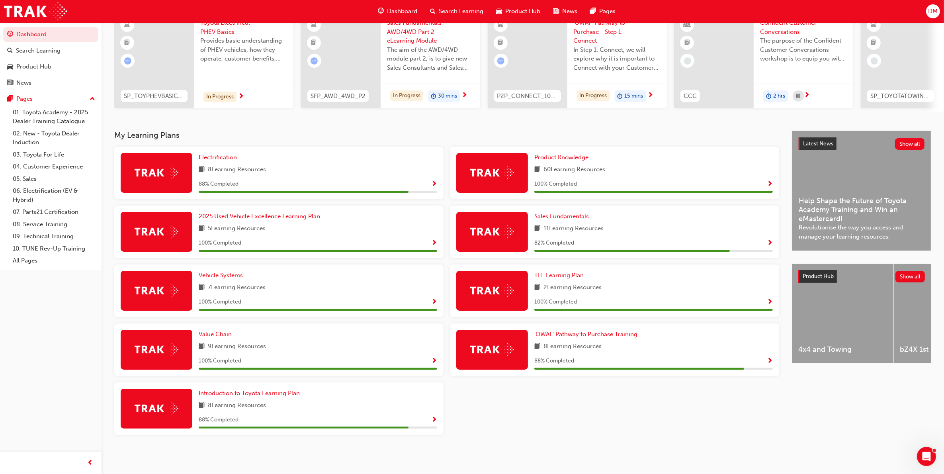
click at [767, 240] on span "Show Progress" at bounding box center [770, 243] width 6 height 7
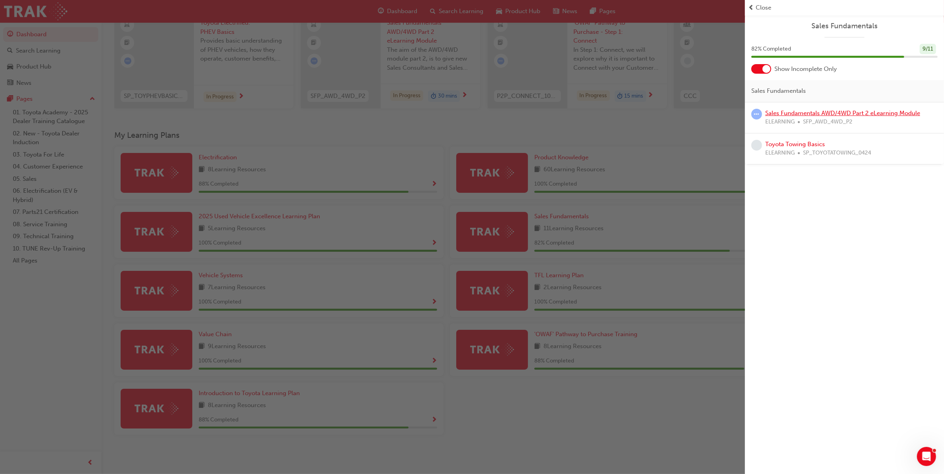
click at [884, 112] on link "Sales Fundamentals AWD/4WD Part 2 eLearning Module" at bounding box center [842, 112] width 155 height 7
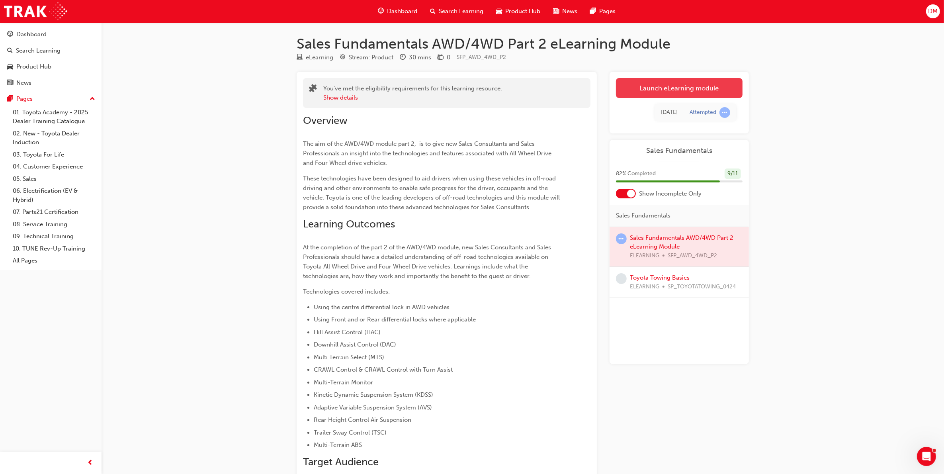
click at [695, 88] on link "Launch eLearning module" at bounding box center [679, 88] width 127 height 20
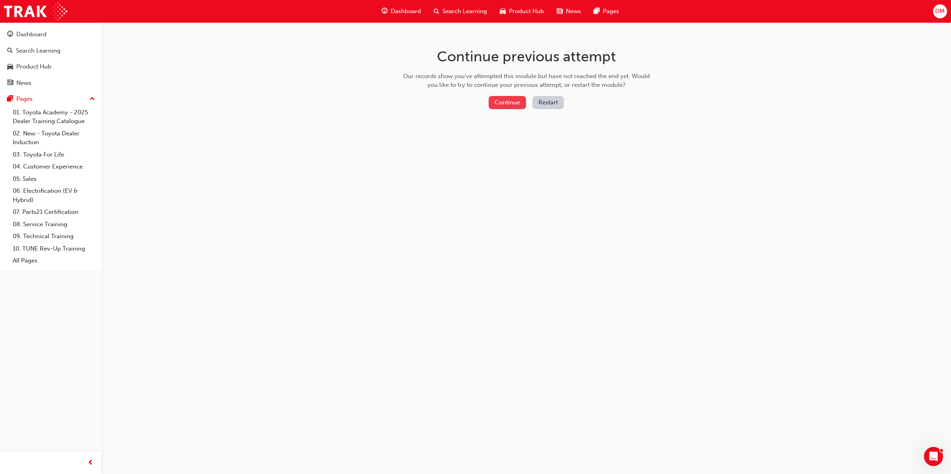
click at [521, 102] on button "Continue" at bounding box center [507, 102] width 37 height 13
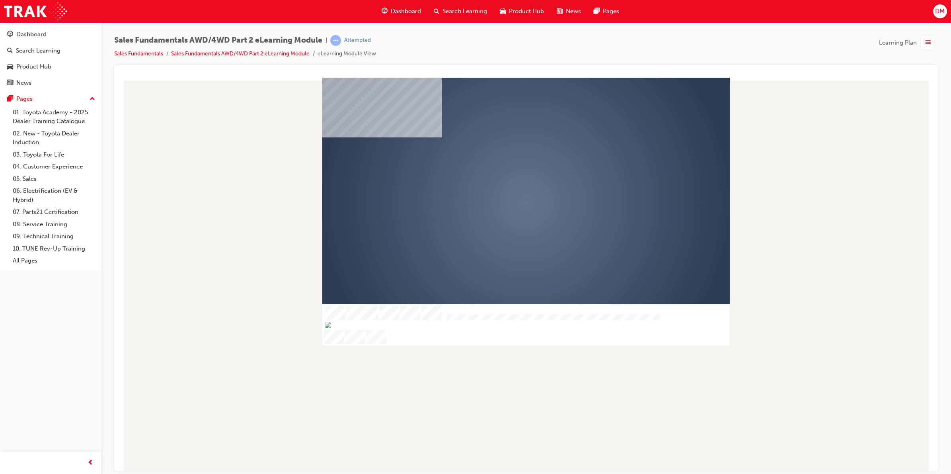
click at [503, 179] on div "play" at bounding box center [503, 179] width 0 height 0
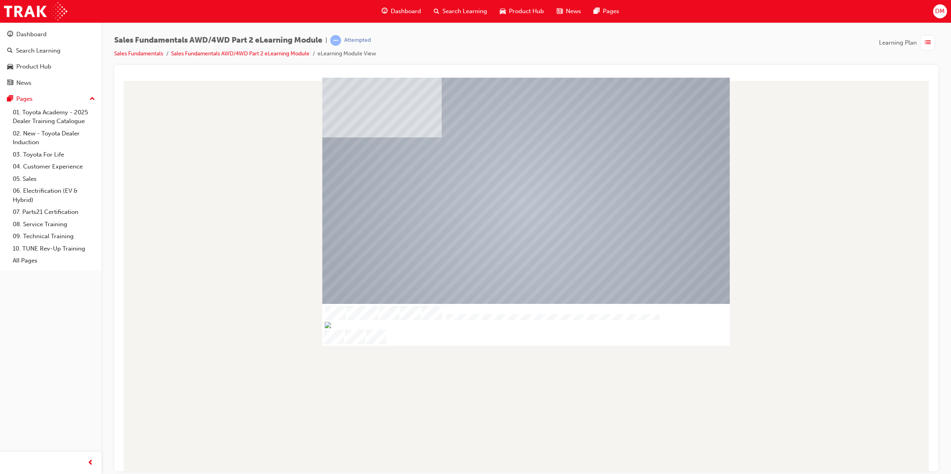
click at [536, 213] on div at bounding box center [526, 201] width 408 height 239
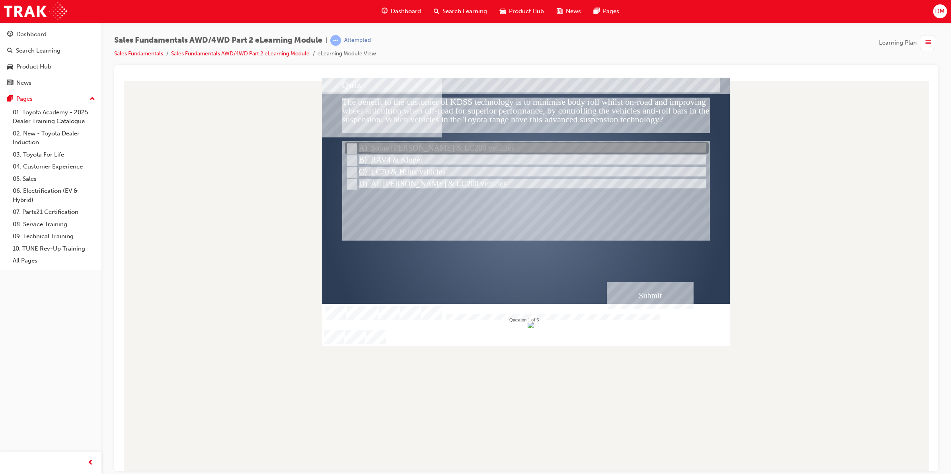
click at [351, 145] on input "Some Prado & LC200 vehicles" at bounding box center [351, 148] width 9 height 9
radio input "true"
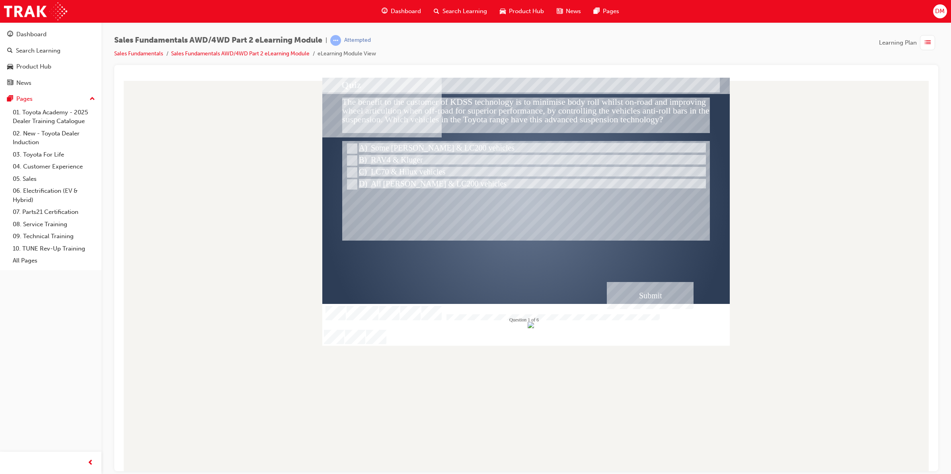
click at [655, 306] on div "Submit" at bounding box center [650, 294] width 87 height 27
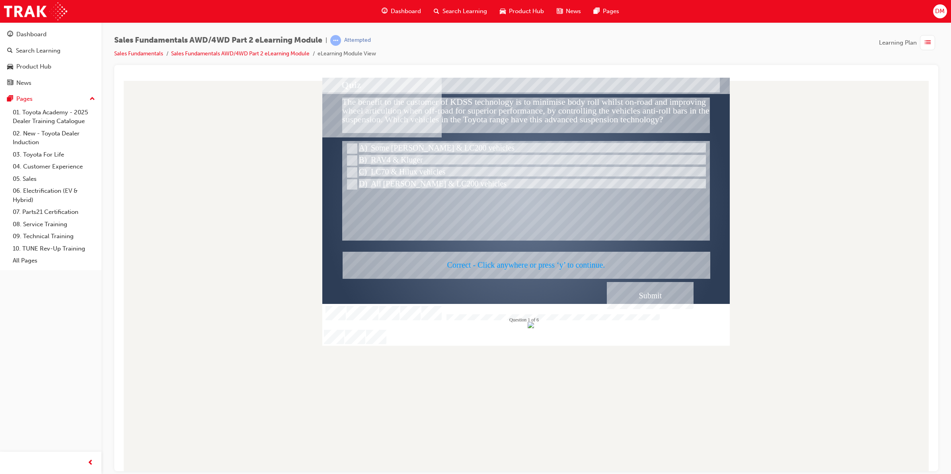
click at [645, 303] on div at bounding box center [526, 210] width 408 height 267
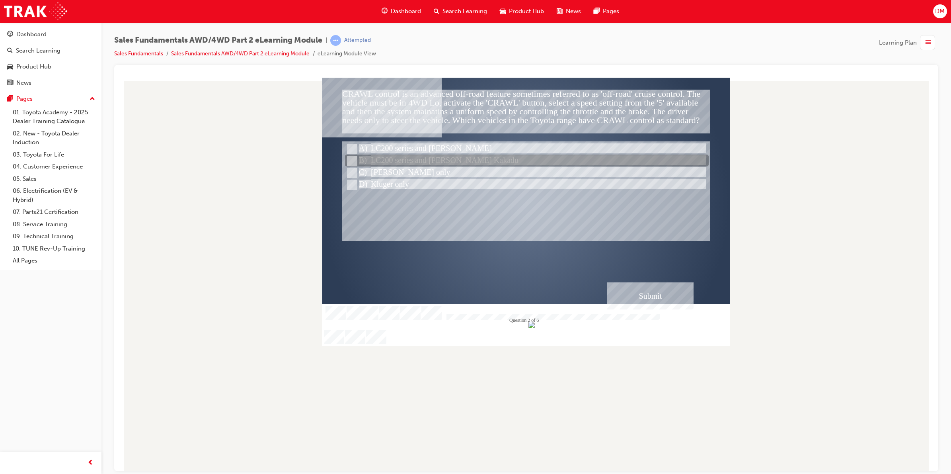
click at [349, 158] on input "LC200 series and Prado Kakadu" at bounding box center [351, 160] width 9 height 9
radio input "true"
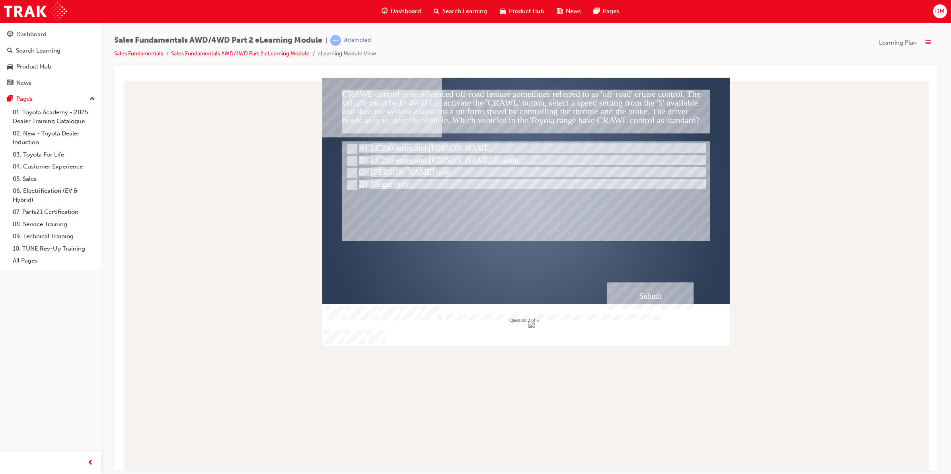
click at [681, 283] on div "Submit" at bounding box center [650, 295] width 87 height 27
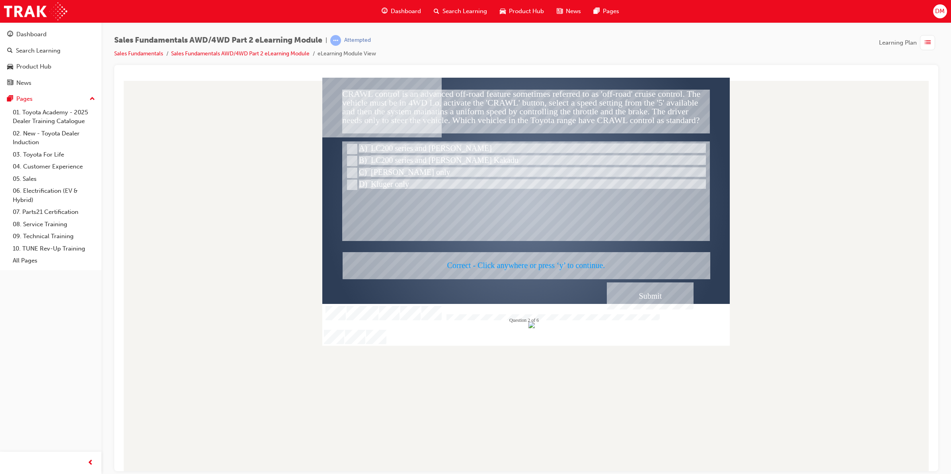
click at [671, 292] on div at bounding box center [526, 210] width 408 height 267
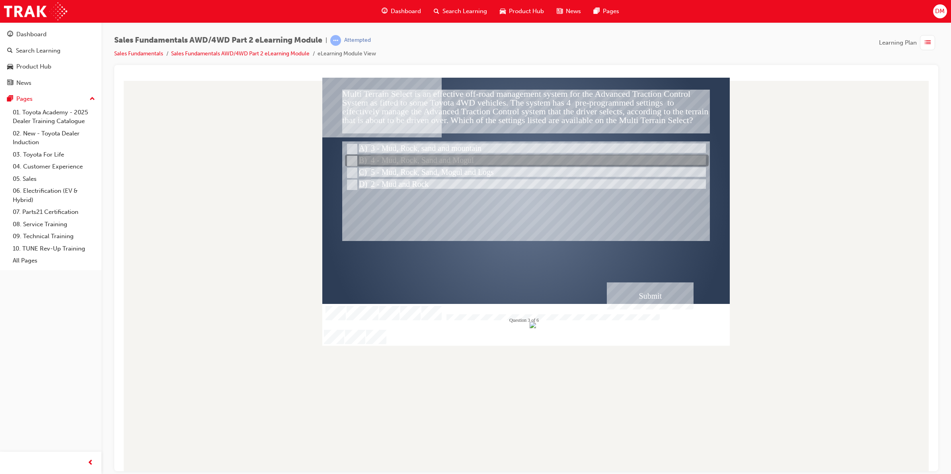
click at [349, 158] on input "4 - Mud, Rock, Sand and Mogul" at bounding box center [351, 160] width 9 height 9
radio input "true"
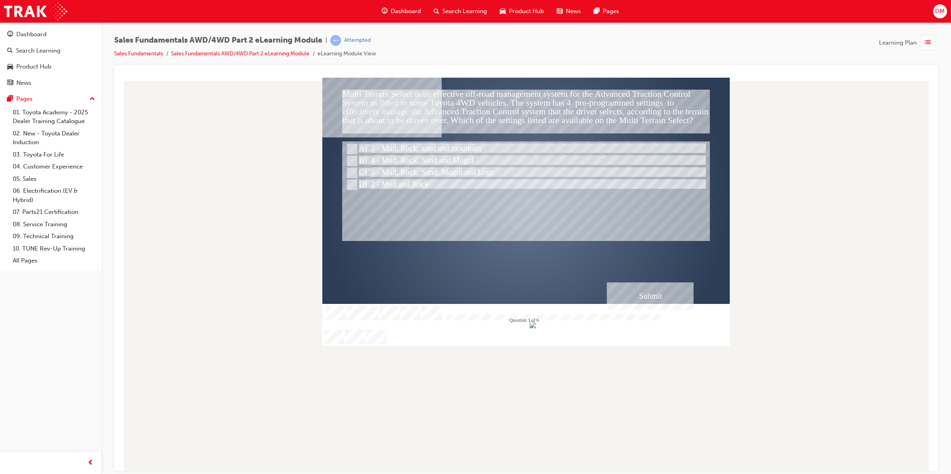
click at [644, 302] on div "Submit" at bounding box center [650, 295] width 87 height 27
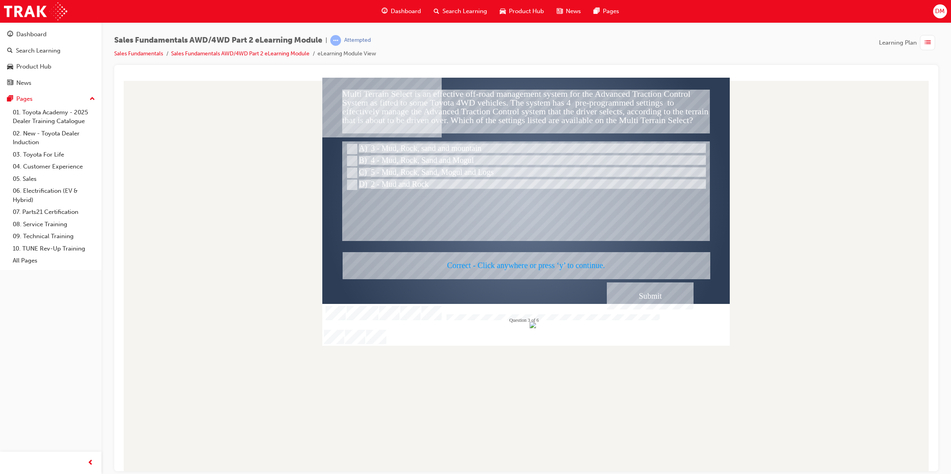
click at [644, 303] on div at bounding box center [526, 210] width 408 height 267
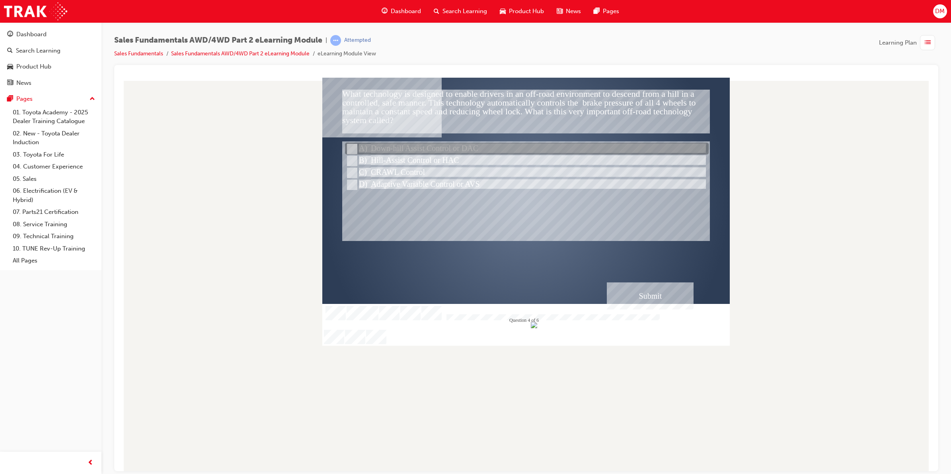
click at [601, 153] on div at bounding box center [527, 149] width 364 height 12
radio input "true"
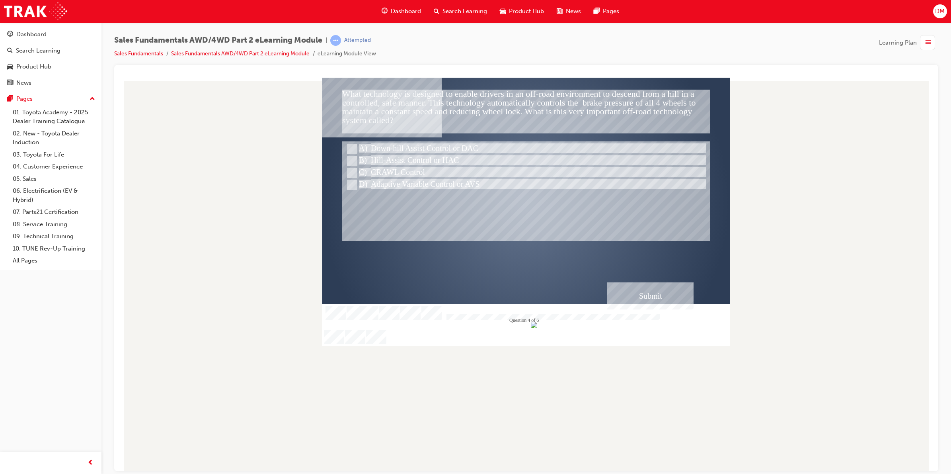
click at [672, 291] on div "Submit" at bounding box center [650, 295] width 87 height 27
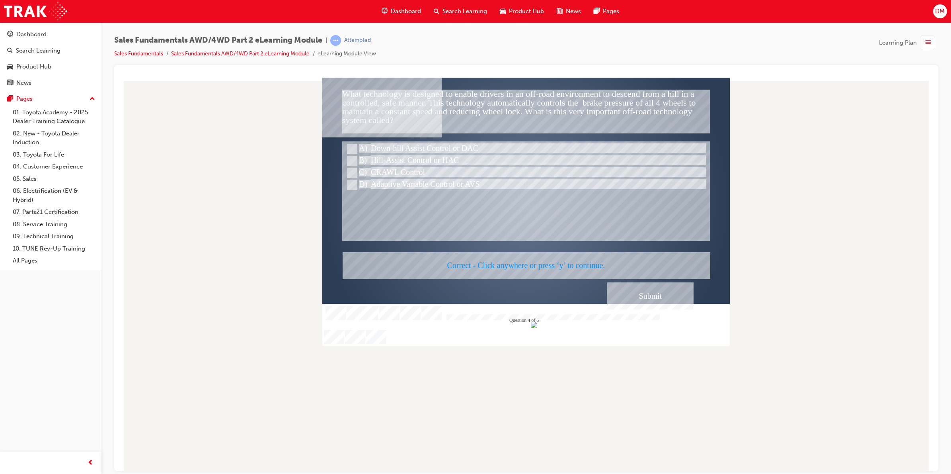
click at [656, 295] on div at bounding box center [526, 210] width 408 height 267
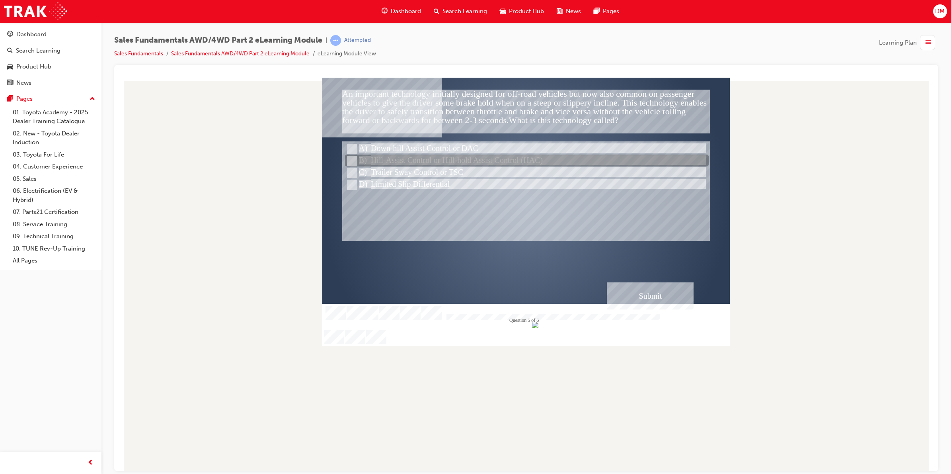
click at [353, 161] on input "Hill-Assist Control or Hill-hold Assist Control (HAC)" at bounding box center [351, 160] width 9 height 9
radio input "true"
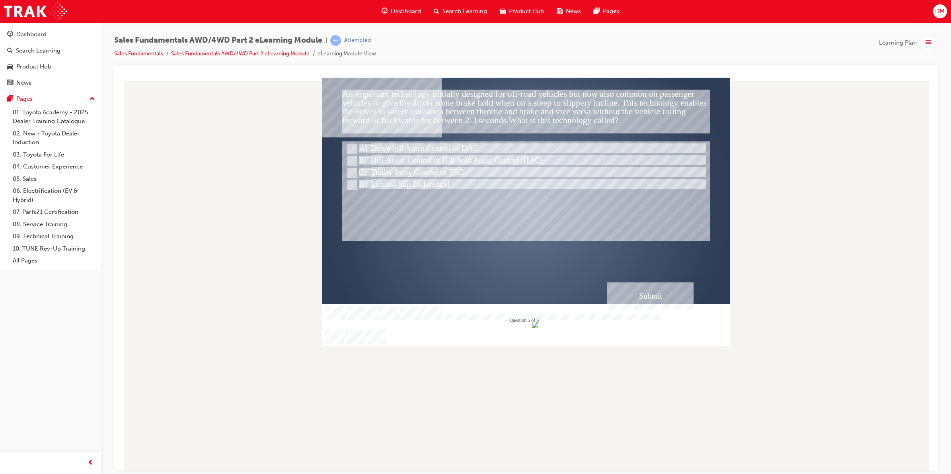
click at [678, 301] on div "Submit" at bounding box center [650, 295] width 87 height 27
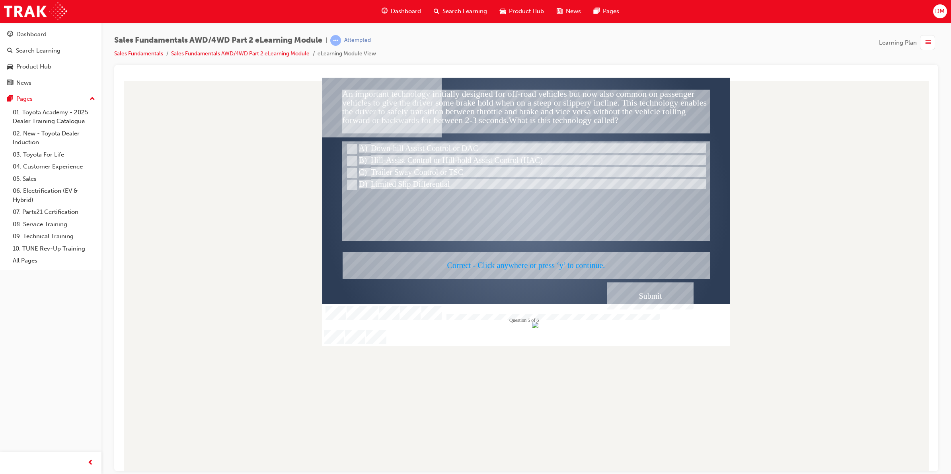
click at [677, 301] on div at bounding box center [526, 210] width 408 height 267
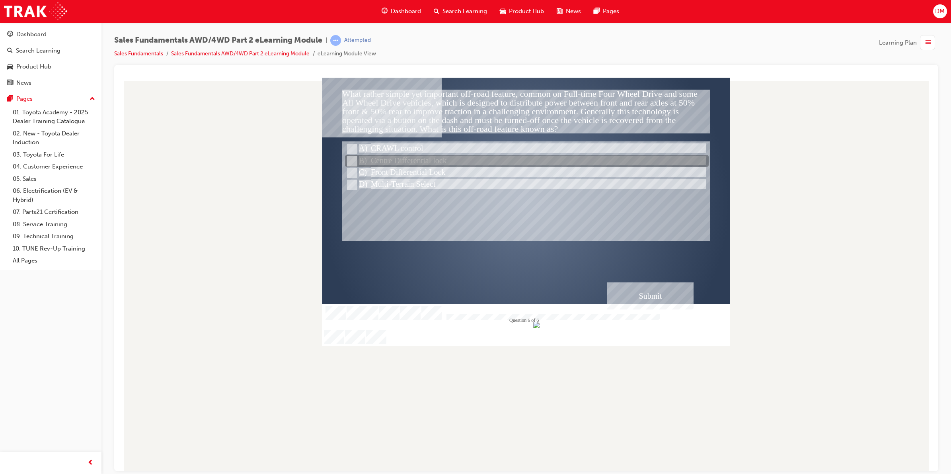
click at [349, 159] on input "Centre Differential lock" at bounding box center [351, 161] width 9 height 9
radio input "true"
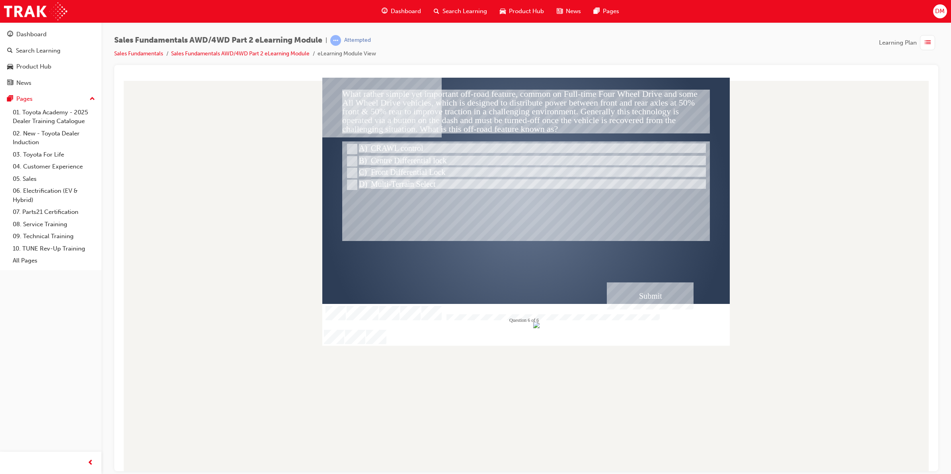
click at [676, 290] on div "Submit" at bounding box center [650, 295] width 87 height 27
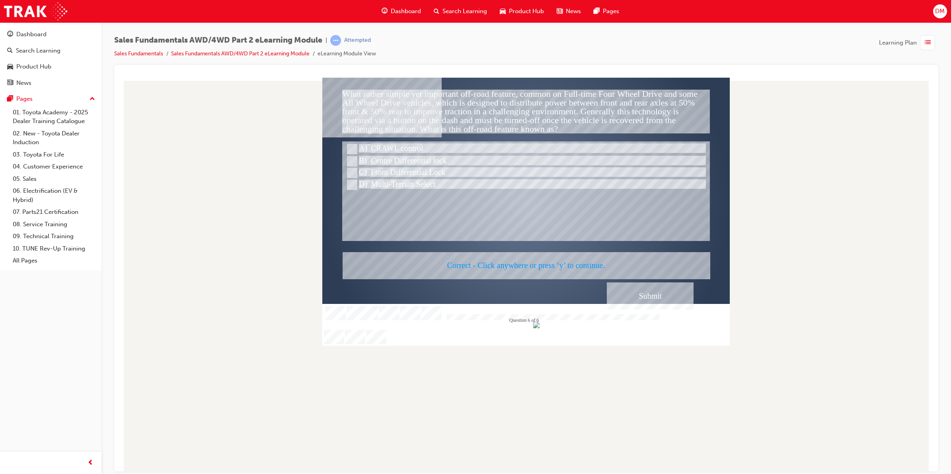
click at [676, 290] on div at bounding box center [526, 210] width 408 height 267
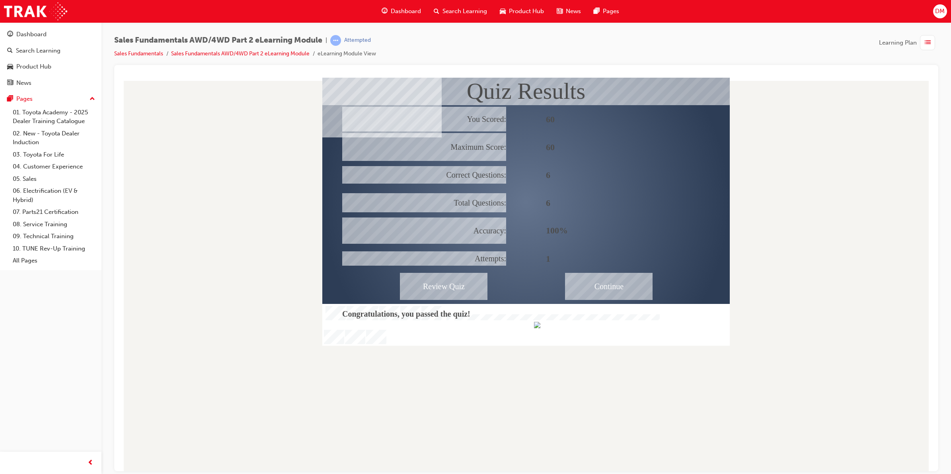
click at [641, 290] on div "Continue" at bounding box center [609, 285] width 88 height 27
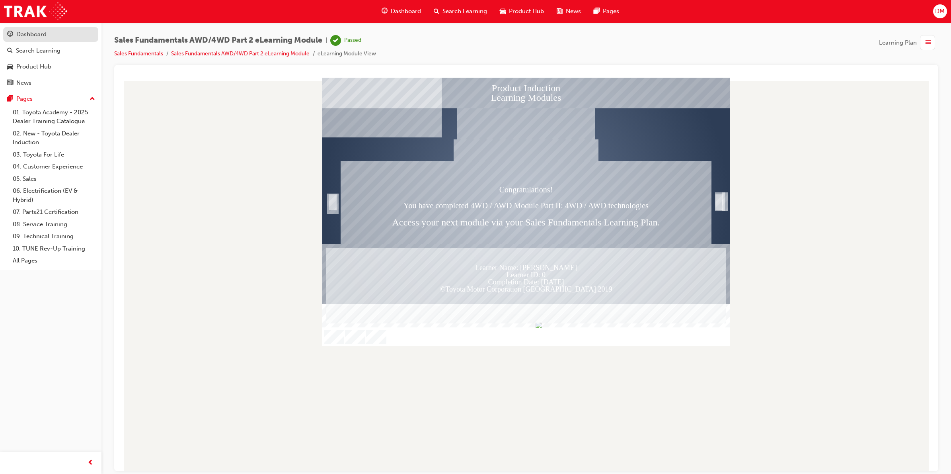
click at [58, 28] on link "Dashboard" at bounding box center [50, 34] width 95 height 15
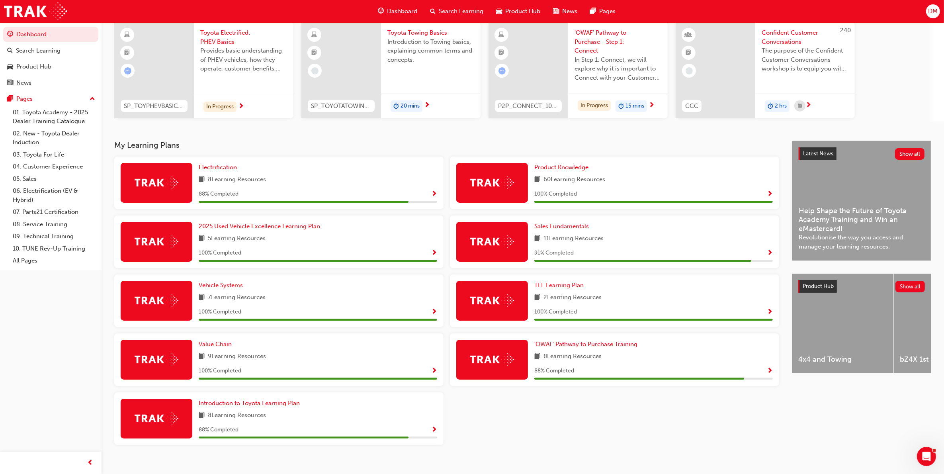
scroll to position [72, 0]
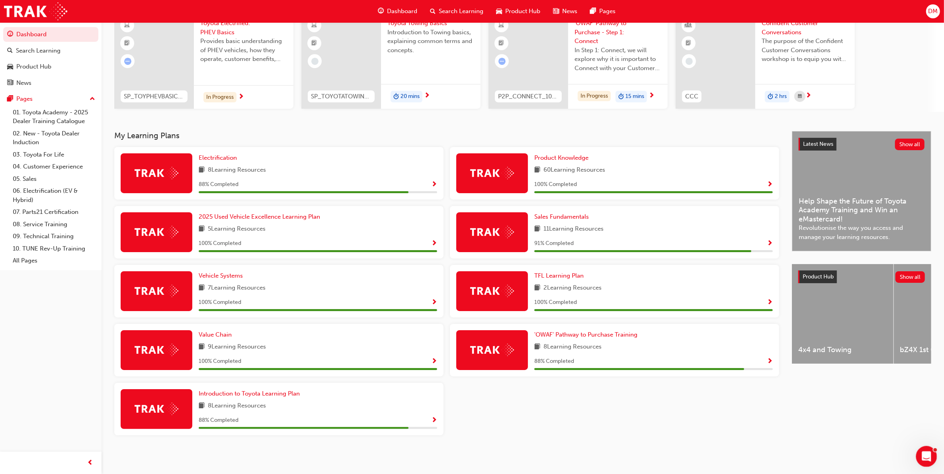
click at [924, 459] on icon "Open Intercom Messenger" at bounding box center [925, 455] width 13 height 13
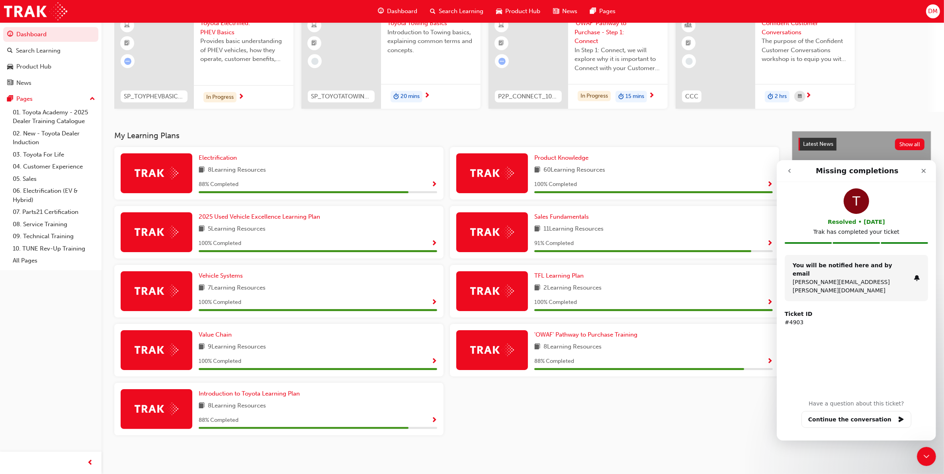
click at [793, 168] on button "go back" at bounding box center [788, 170] width 15 height 15
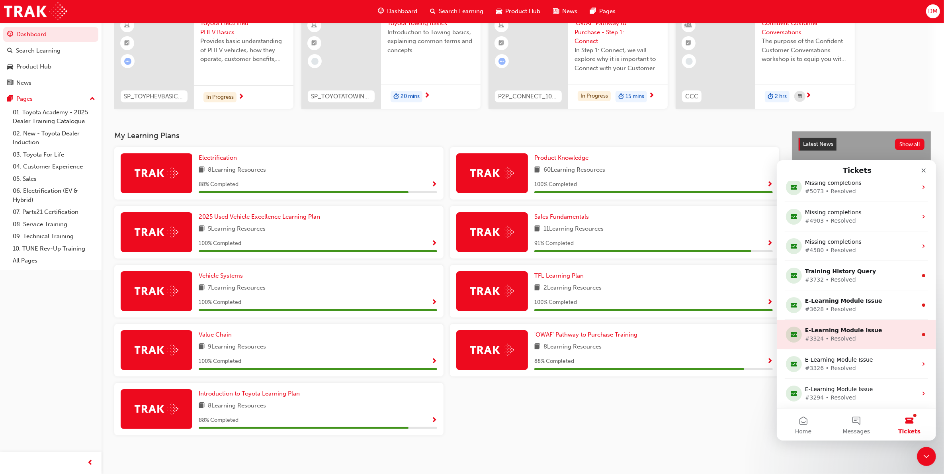
scroll to position [0, 0]
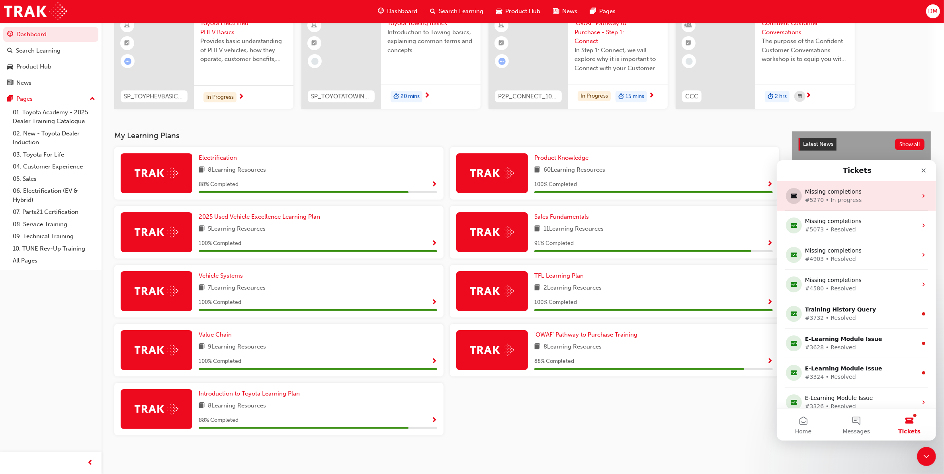
click at [862, 189] on div "Missing completions" at bounding box center [854, 191] width 100 height 8
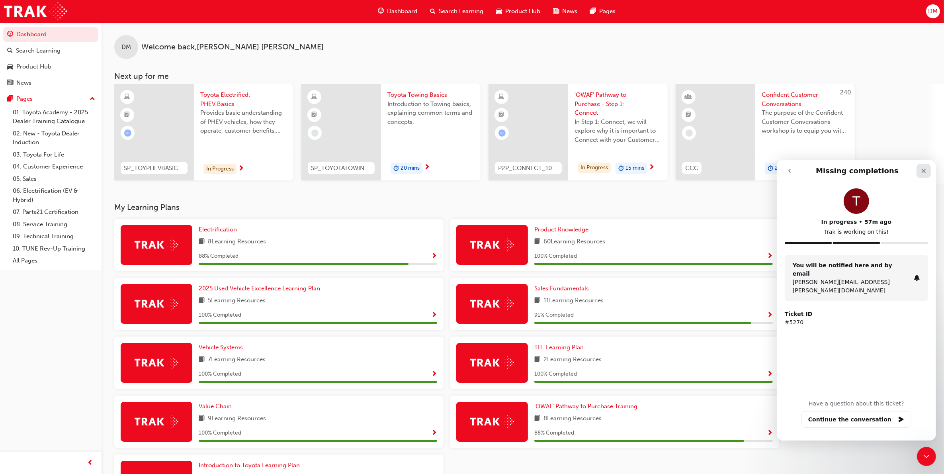
click at [922, 172] on icon "Close" at bounding box center [923, 170] width 6 height 6
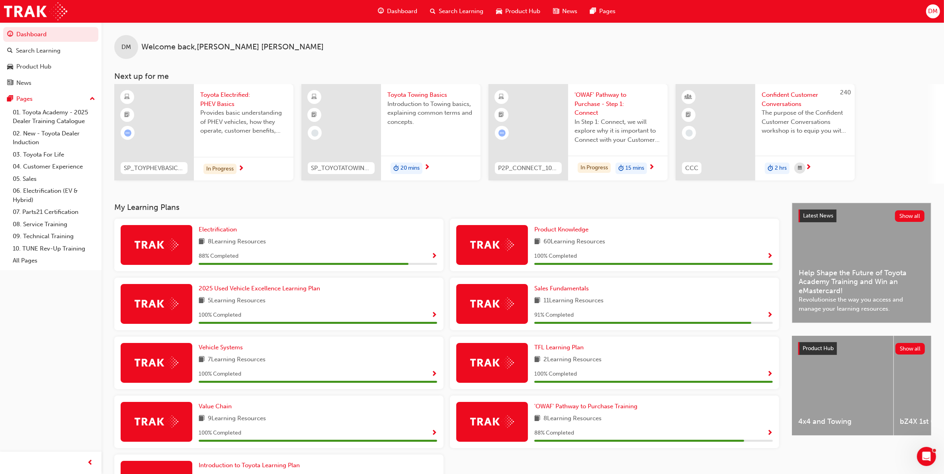
click at [437, 122] on span "Introduction to Towing basics, explaining common terms and concepts." at bounding box center [430, 113] width 87 height 27
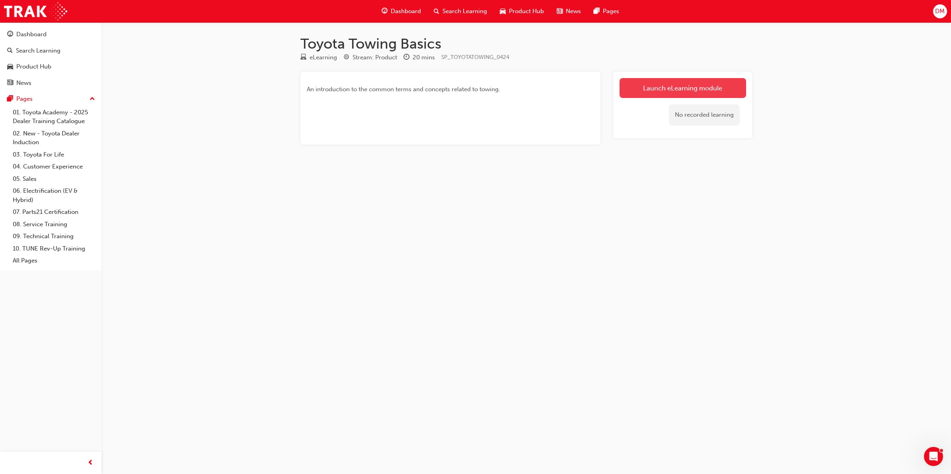
click at [651, 86] on link "Launch eLearning module" at bounding box center [683, 88] width 127 height 20
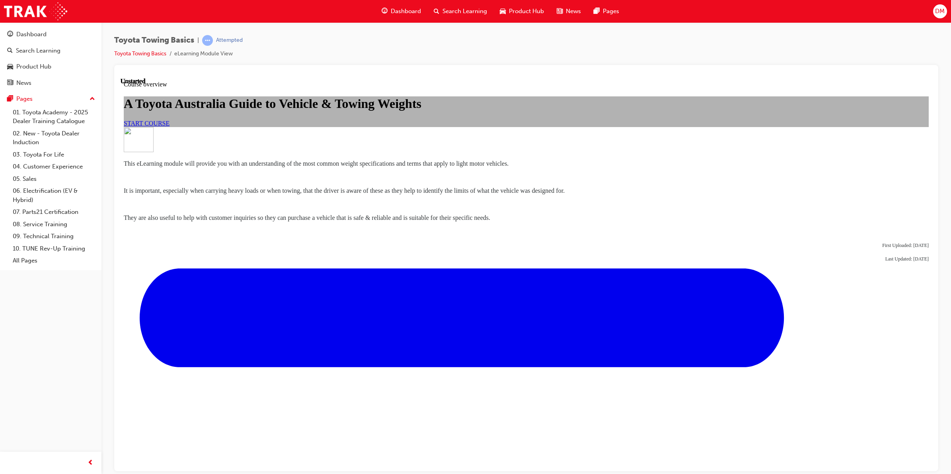
click at [396, 13] on span "Dashboard" at bounding box center [406, 11] width 30 height 9
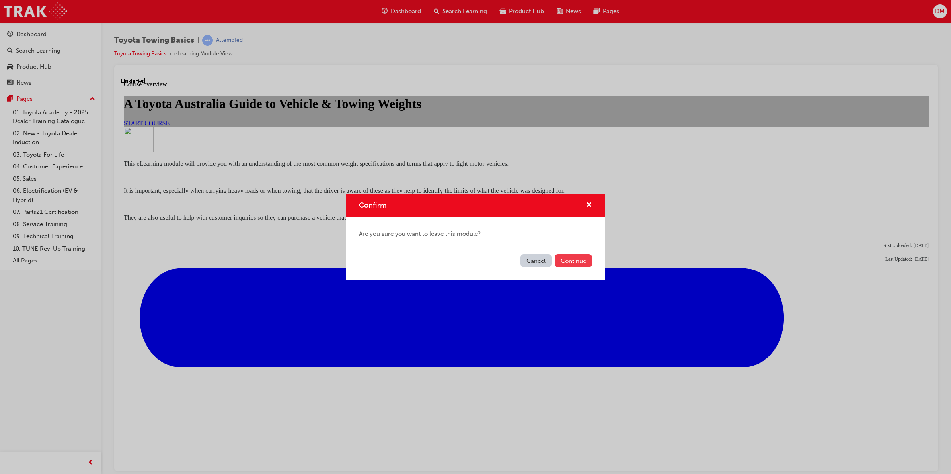
click at [582, 264] on button "Continue" at bounding box center [573, 260] width 37 height 13
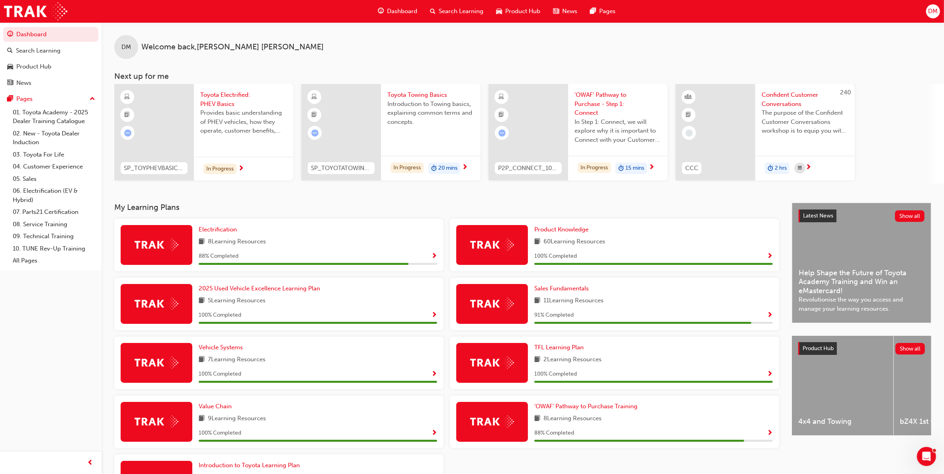
click at [247, 116] on span "Provides basic understanding of PHEV vehicles, how they operate, customer benef…" at bounding box center [243, 121] width 87 height 27
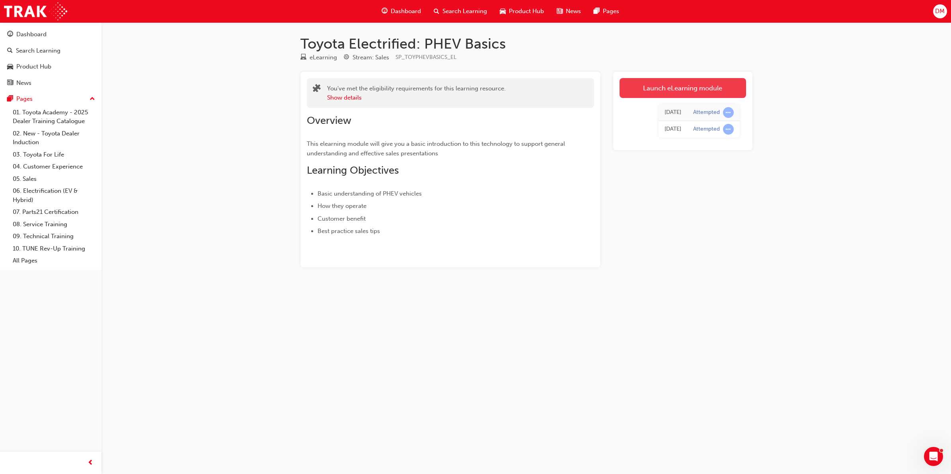
click at [703, 86] on link "Launch eLearning module" at bounding box center [683, 88] width 127 height 20
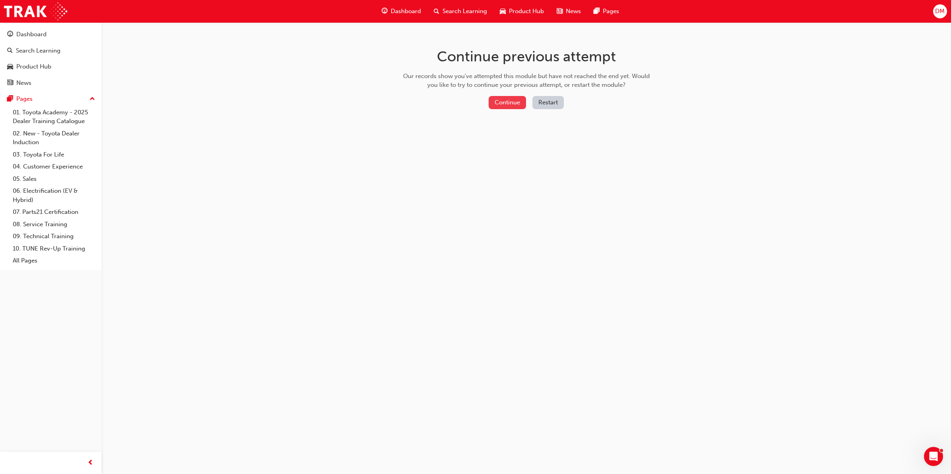
click at [507, 104] on button "Continue" at bounding box center [507, 102] width 37 height 13
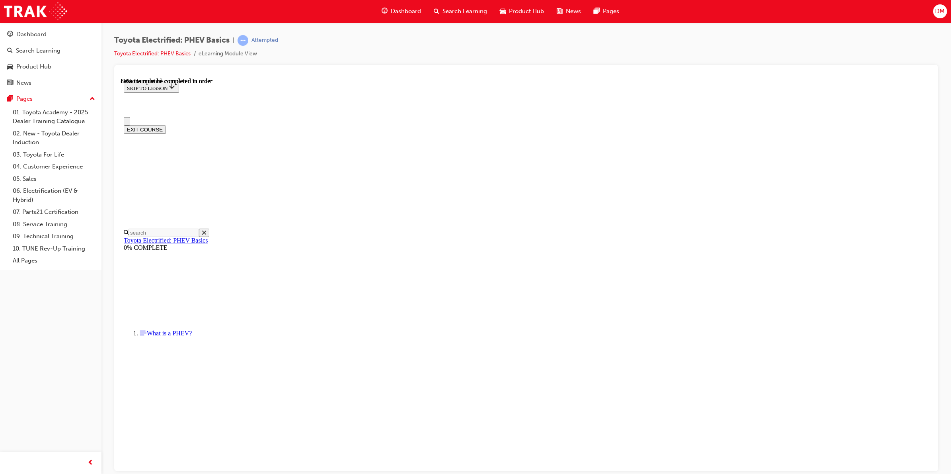
click at [166, 125] on button "EXIT COURSE" at bounding box center [145, 129] width 42 height 8
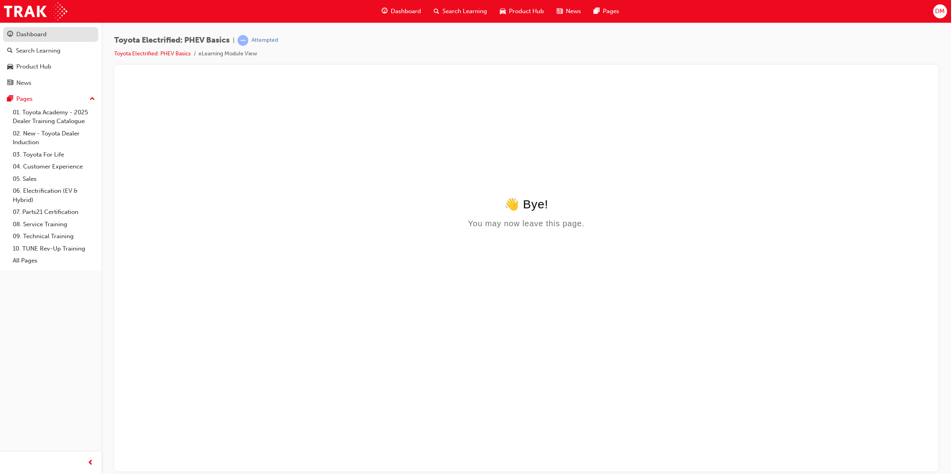
click at [63, 36] on div "Dashboard" at bounding box center [50, 34] width 87 height 10
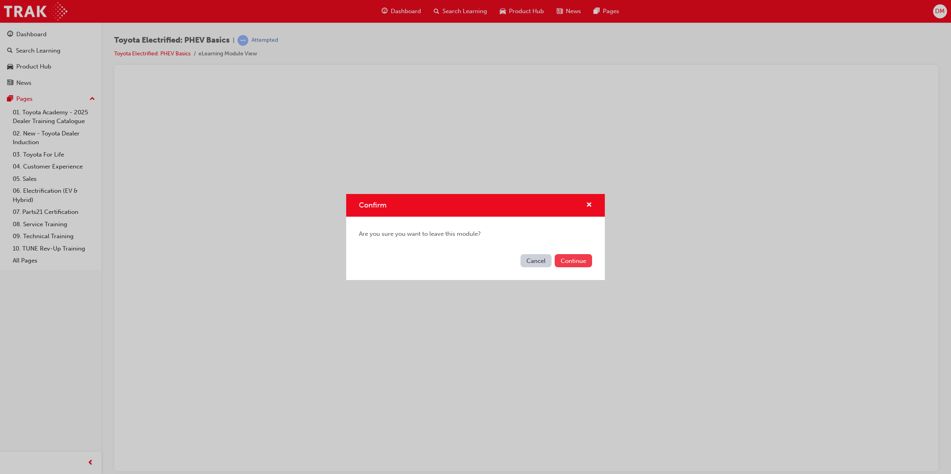
click at [573, 259] on button "Continue" at bounding box center [573, 260] width 37 height 13
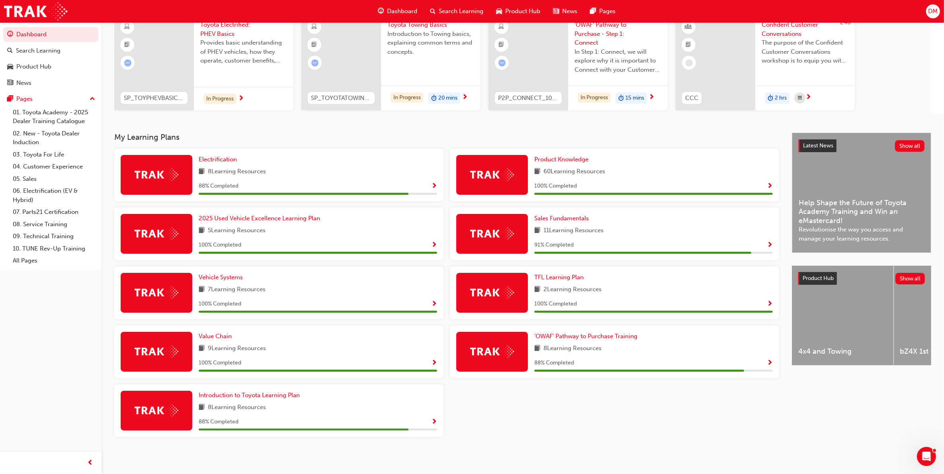
scroll to position [72, 0]
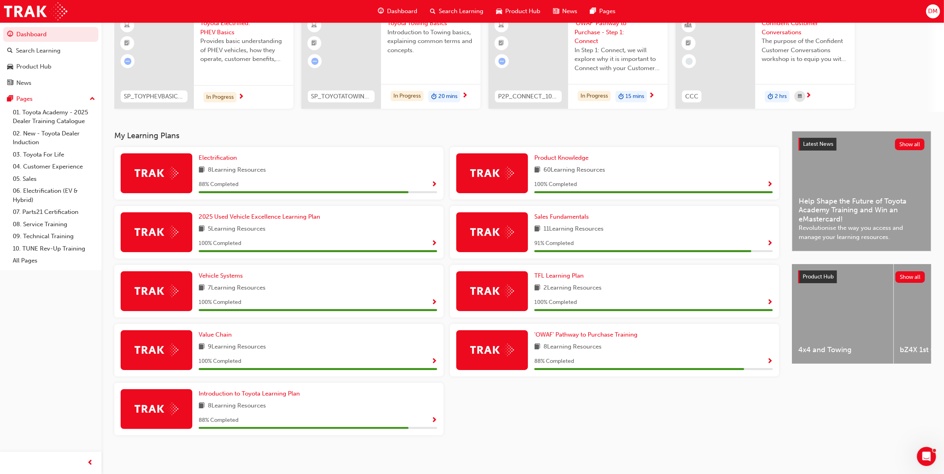
click at [435, 422] on span "Show Progress" at bounding box center [434, 420] width 6 height 7
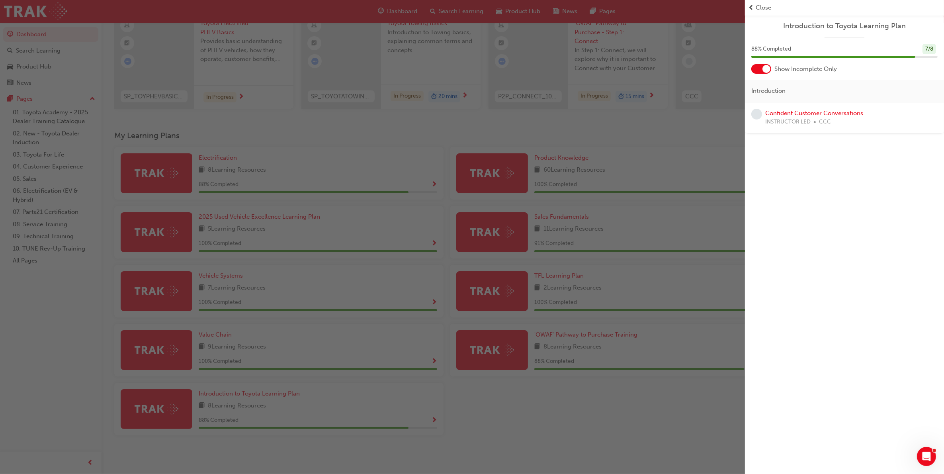
click at [762, 8] on span "Close" at bounding box center [764, 7] width 16 height 9
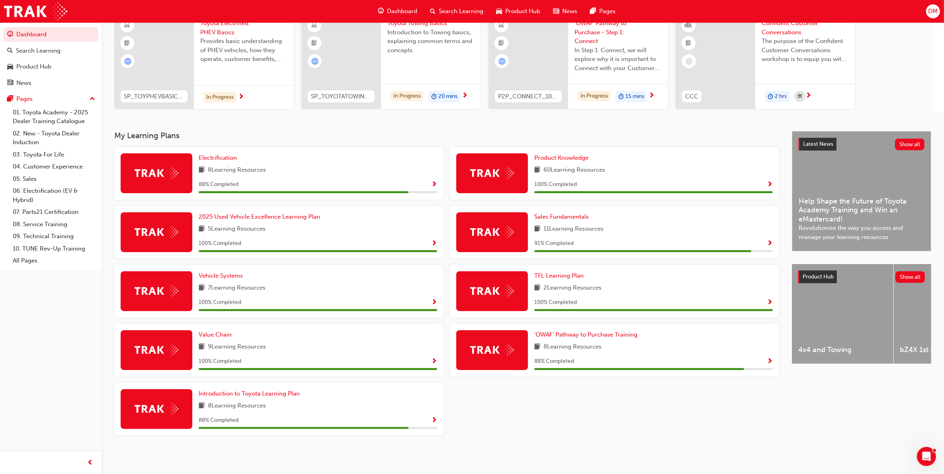
click at [771, 242] on span "Show Progress" at bounding box center [770, 243] width 6 height 7
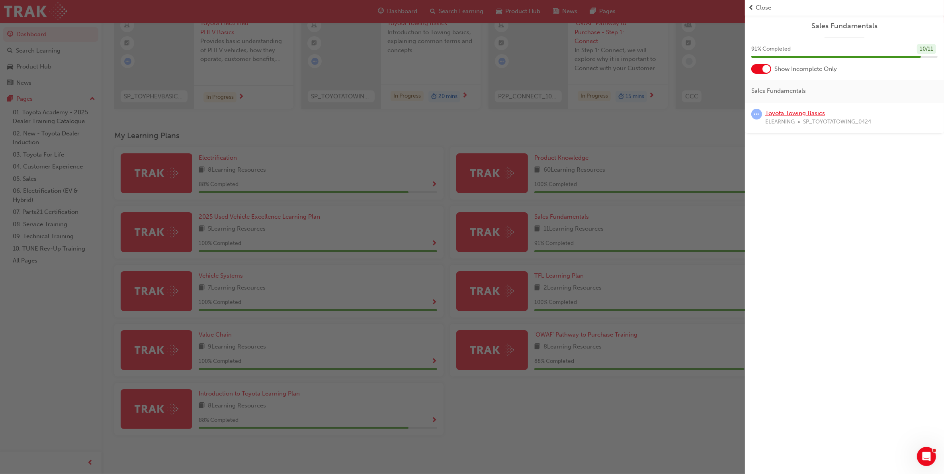
click at [786, 112] on link "Toyota Towing Basics" at bounding box center [795, 112] width 60 height 7
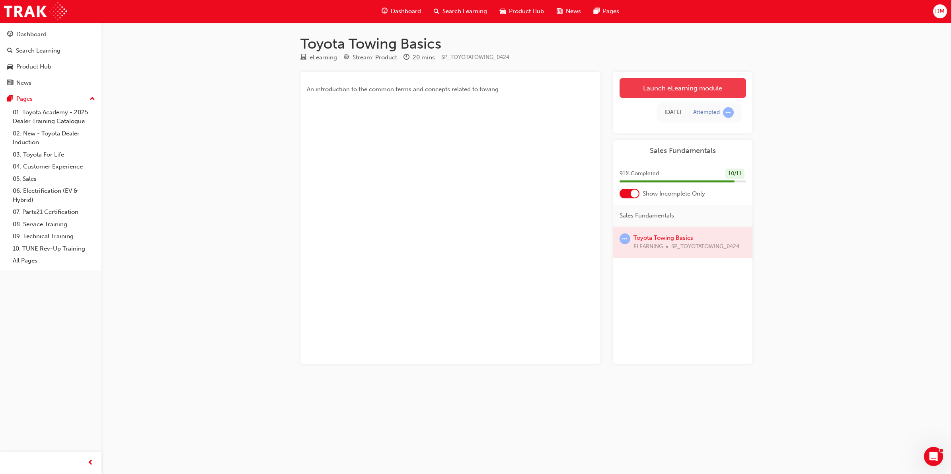
click at [677, 92] on link "Launch eLearning module" at bounding box center [683, 88] width 127 height 20
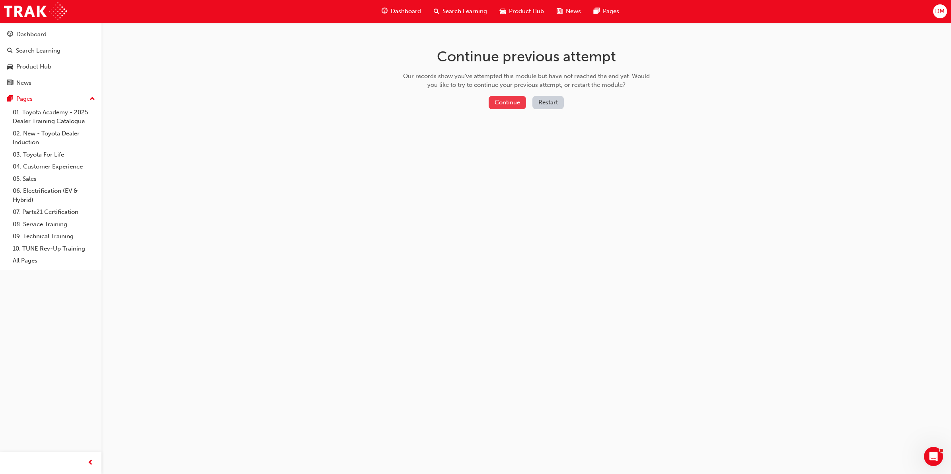
click at [502, 105] on button "Continue" at bounding box center [507, 102] width 37 height 13
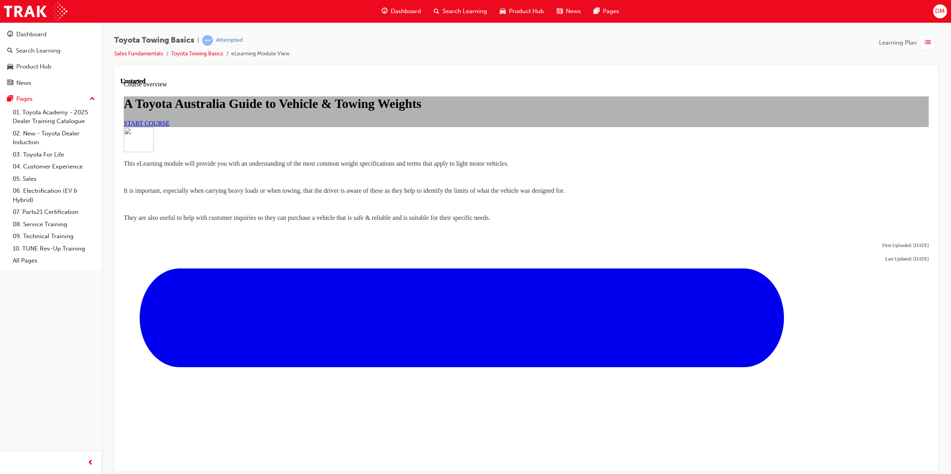
click at [170, 126] on span "START COURSE" at bounding box center [147, 122] width 46 height 7
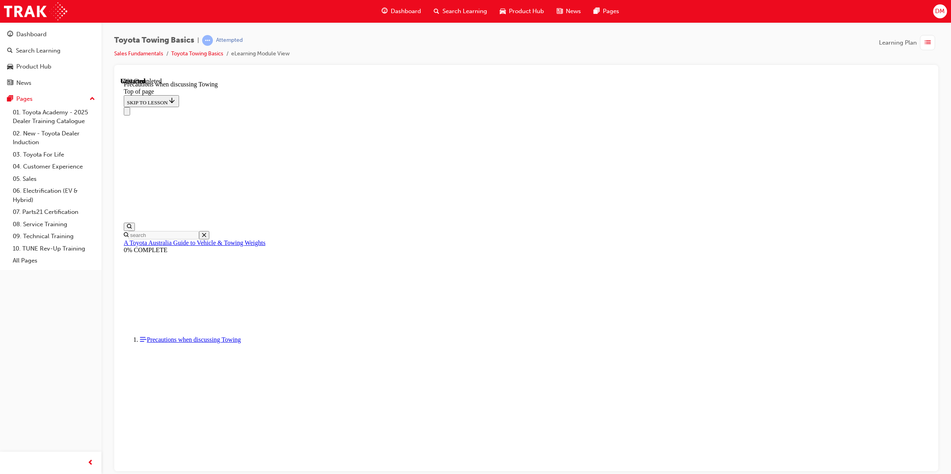
scroll to position [472, 0]
drag, startPoint x: 429, startPoint y: 300, endPoint x: 563, endPoint y: 334, distance: 138.3
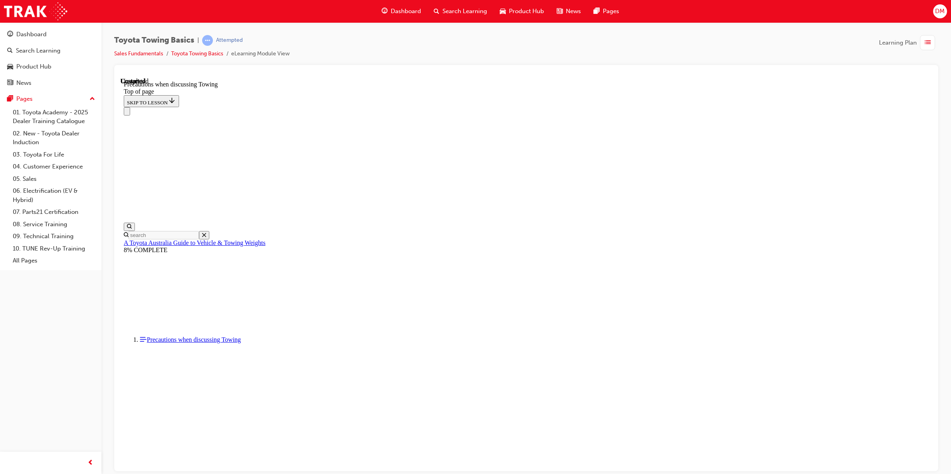
scroll to position [750, 0]
drag, startPoint x: 689, startPoint y: 327, endPoint x: 603, endPoint y: 263, distance: 106.4
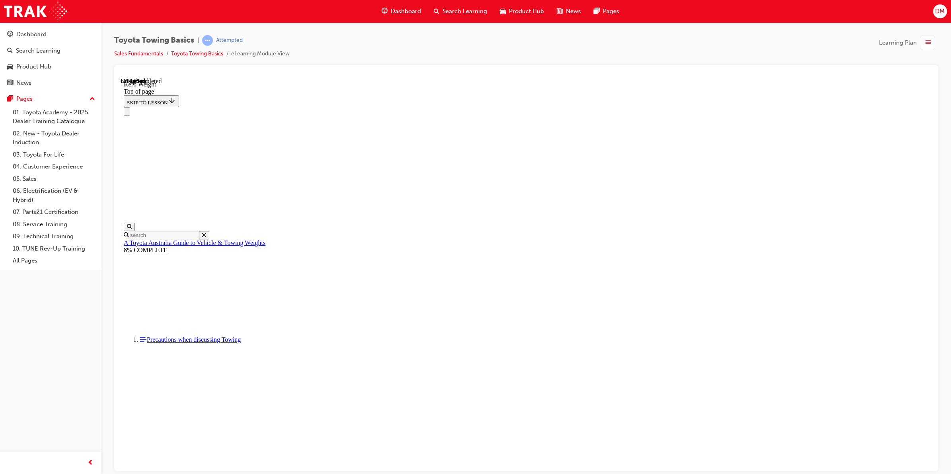
scroll to position [172, 0]
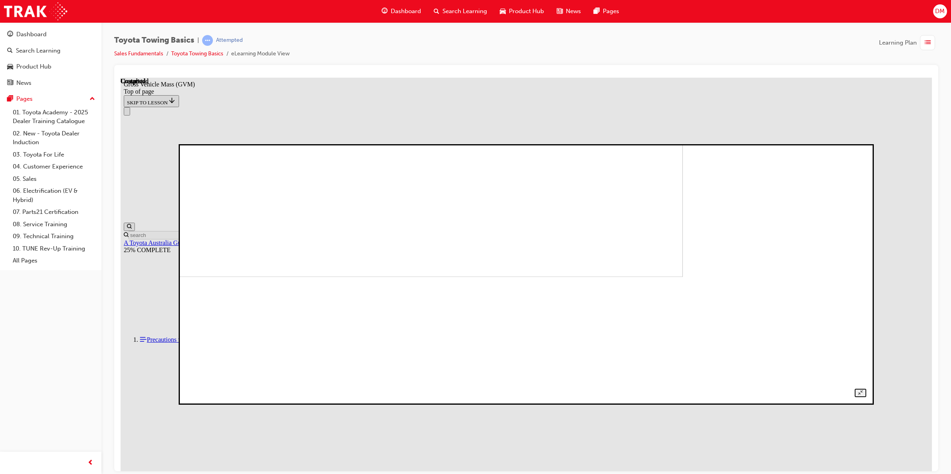
click at [576, 261] on img at bounding box center [348, 154] width 669 height 243
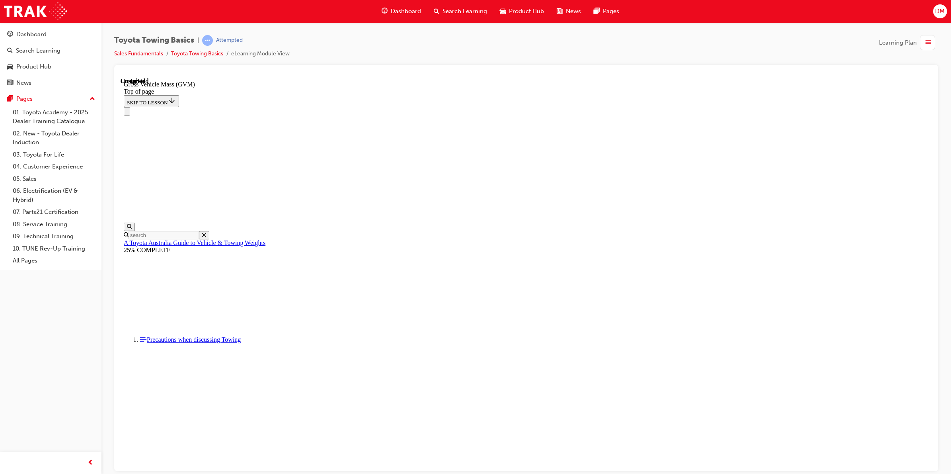
drag, startPoint x: 592, startPoint y: 245, endPoint x: 749, endPoint y: 292, distance: 163.8
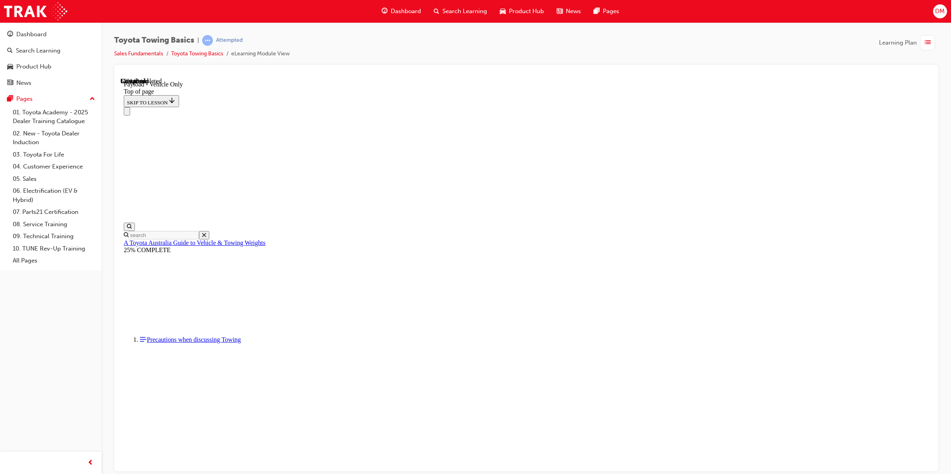
drag, startPoint x: 616, startPoint y: 236, endPoint x: 524, endPoint y: 254, distance: 93.6
